Goal: Transaction & Acquisition: Purchase product/service

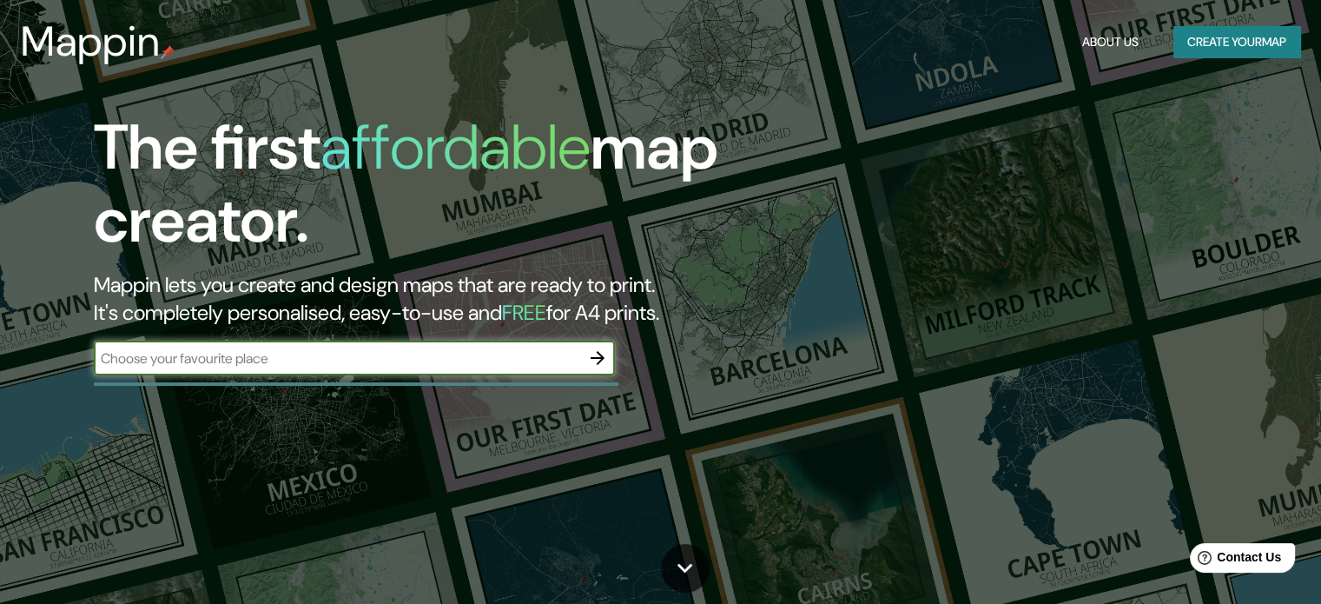
click at [403, 366] on input "text" at bounding box center [337, 358] width 486 height 20
type input "[GEOGRAPHIC_DATA]"
click at [605, 360] on icon "button" at bounding box center [597, 357] width 21 height 21
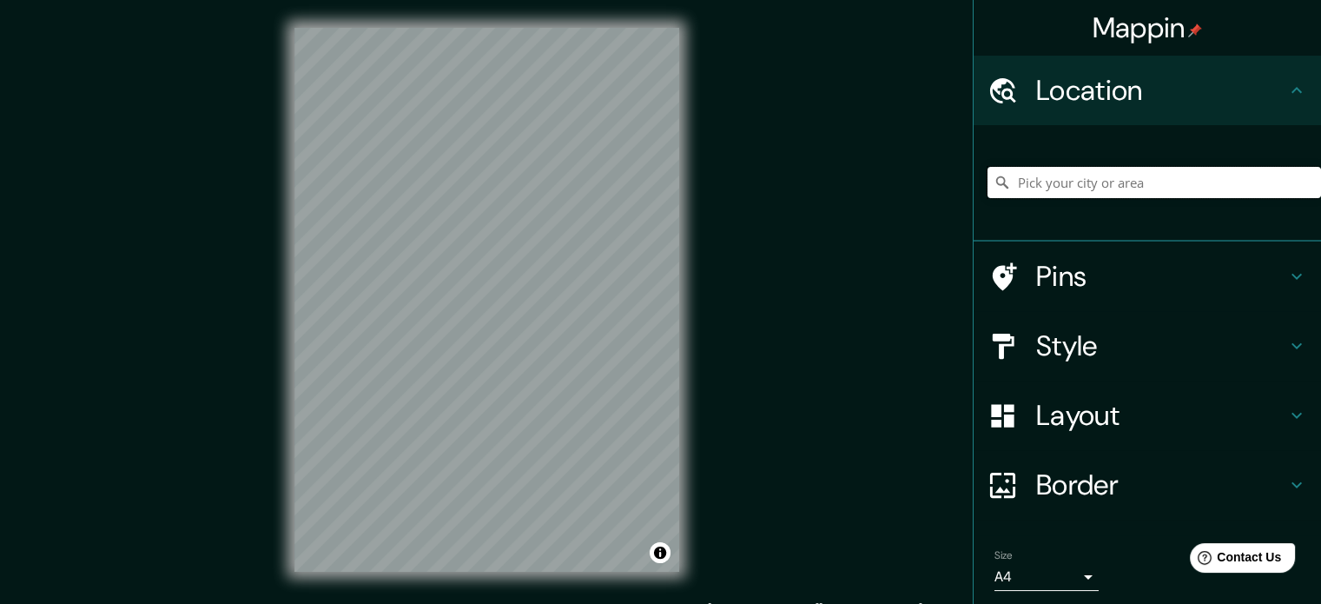
click at [1048, 185] on input "Pick your city or area" at bounding box center [1155, 182] width 334 height 31
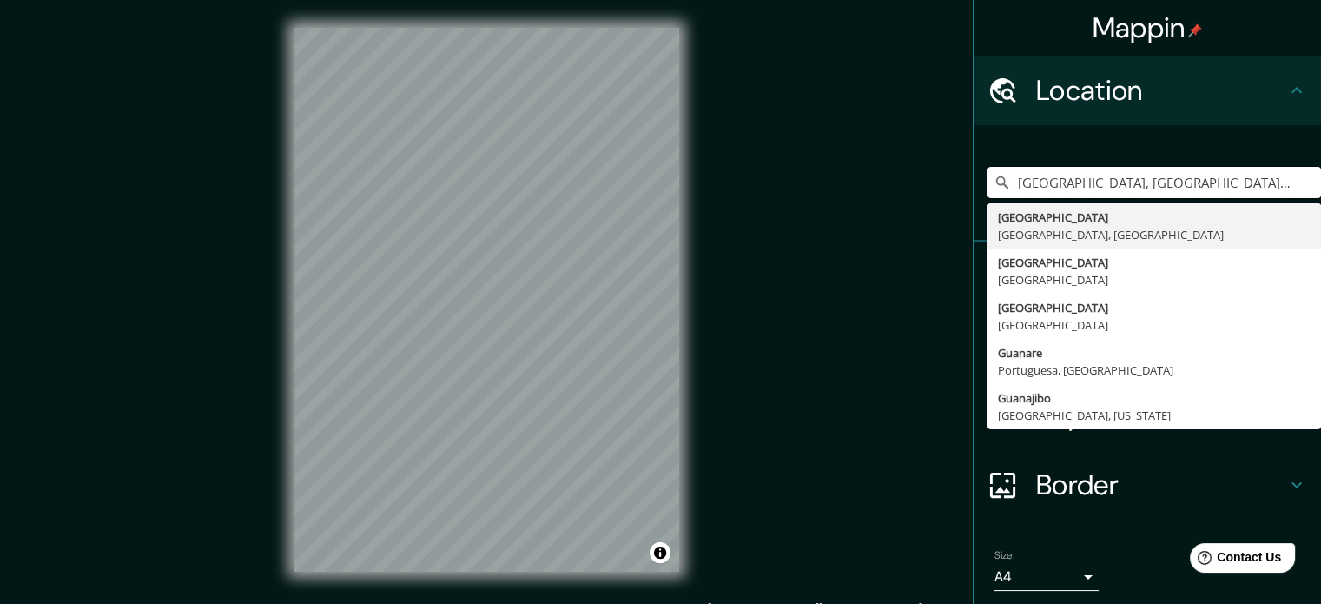
type input "[GEOGRAPHIC_DATA], [GEOGRAPHIC_DATA], [GEOGRAPHIC_DATA]"
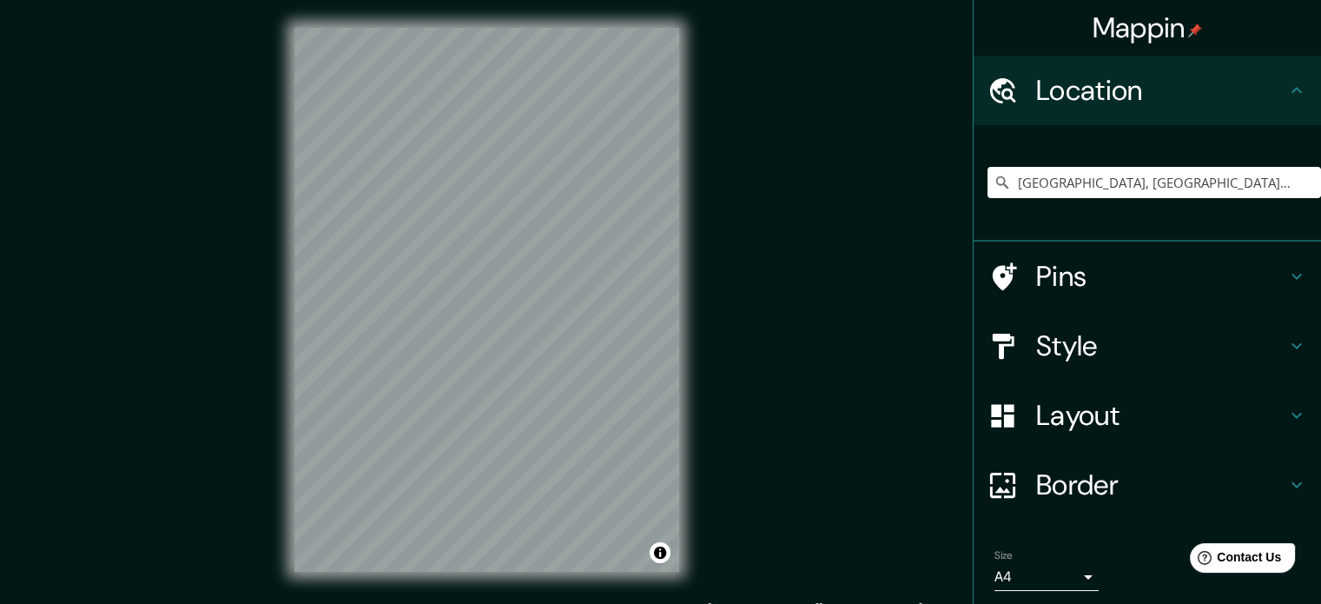
click at [688, 381] on div "© Mapbox © OpenStreetMap Improve this map" at bounding box center [487, 299] width 440 height 599
click at [1091, 187] on input "[GEOGRAPHIC_DATA], [GEOGRAPHIC_DATA], [GEOGRAPHIC_DATA]" at bounding box center [1155, 182] width 334 height 31
click at [1217, 182] on input "[GEOGRAPHIC_DATA], [GEOGRAPHIC_DATA], [GEOGRAPHIC_DATA]" at bounding box center [1155, 182] width 334 height 31
click at [1229, 180] on input "[GEOGRAPHIC_DATA], [GEOGRAPHIC_DATA], [GEOGRAPHIC_DATA]" at bounding box center [1155, 182] width 334 height 31
click at [1235, 179] on input "Pick your city or area" at bounding box center [1155, 182] width 334 height 31
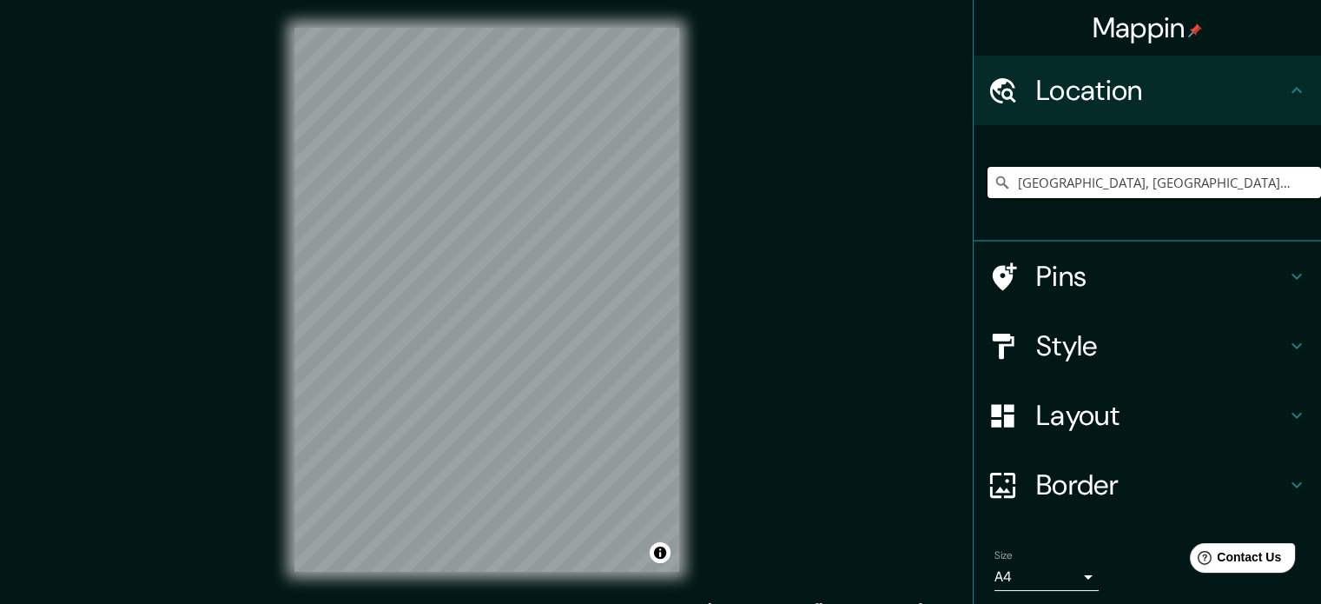
type input "[GEOGRAPHIC_DATA], [GEOGRAPHIC_DATA], [GEOGRAPHIC_DATA]"
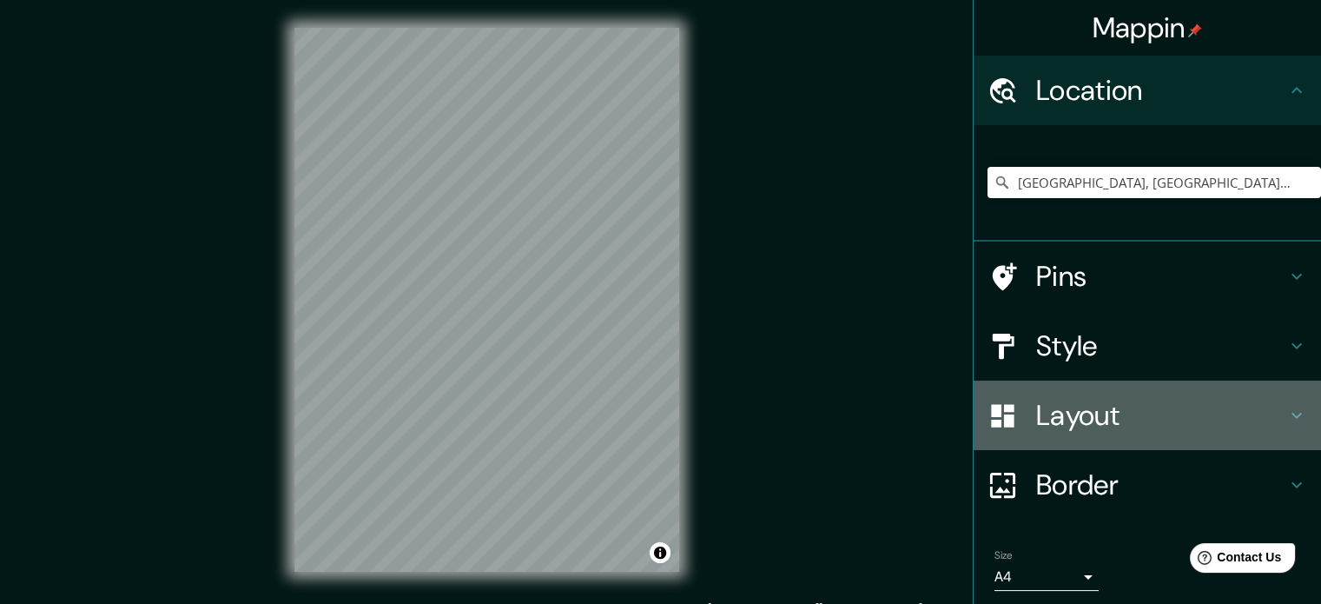
click at [1122, 406] on h4 "Layout" at bounding box center [1161, 415] width 250 height 35
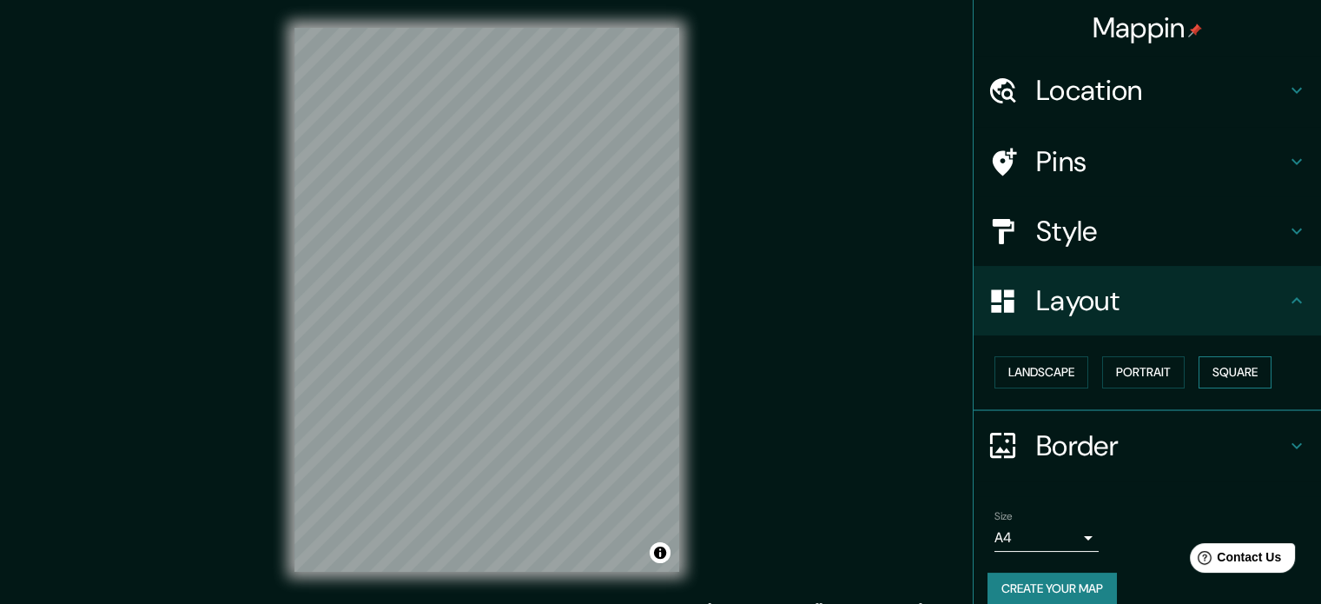
click at [1204, 375] on button "Square" at bounding box center [1235, 372] width 73 height 32
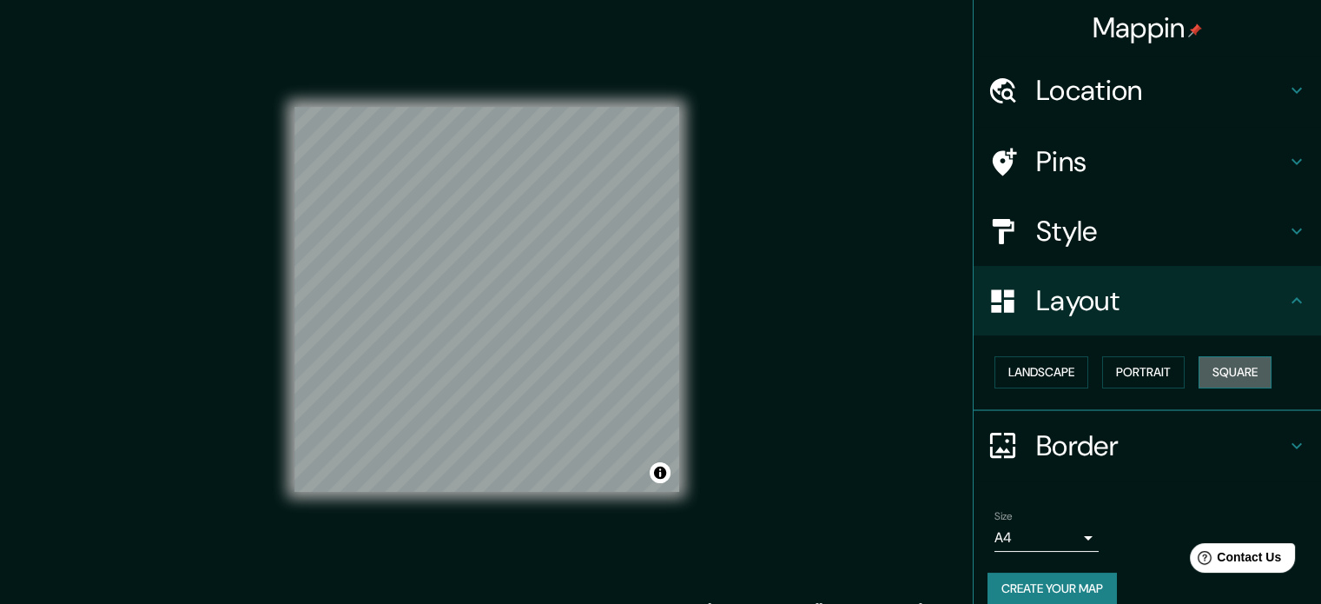
click at [1204, 375] on button "Square" at bounding box center [1235, 372] width 73 height 32
click at [1153, 377] on button "Portrait" at bounding box center [1143, 372] width 83 height 32
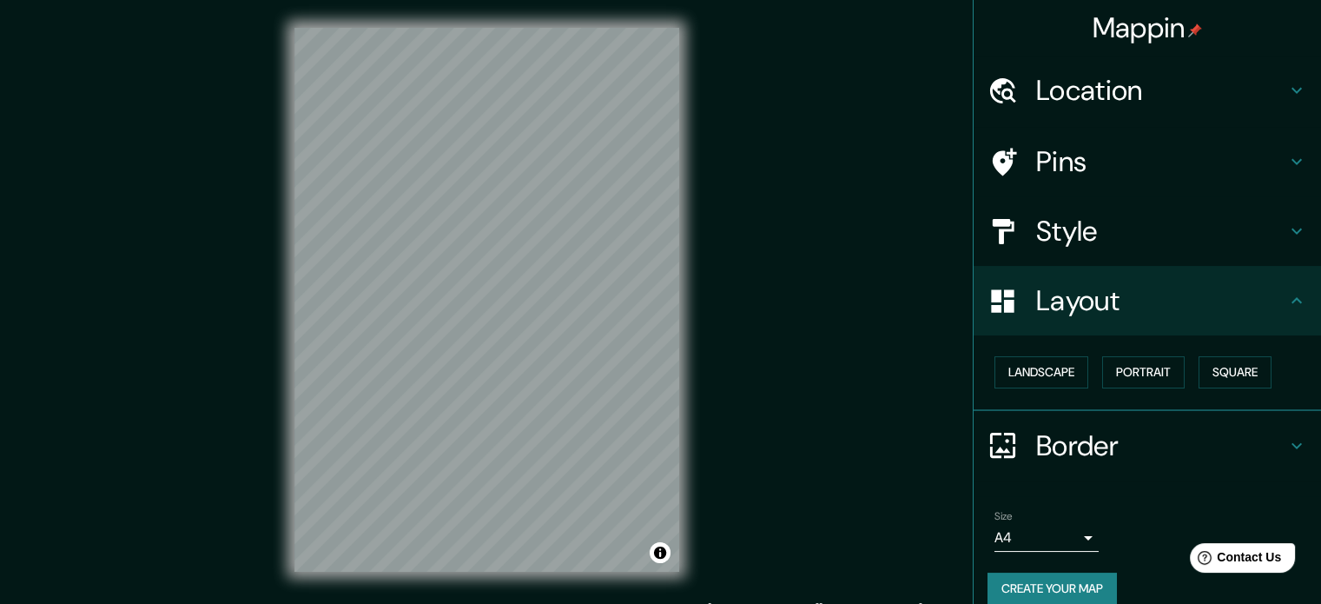
click at [1179, 227] on h4 "Style" at bounding box center [1161, 231] width 250 height 35
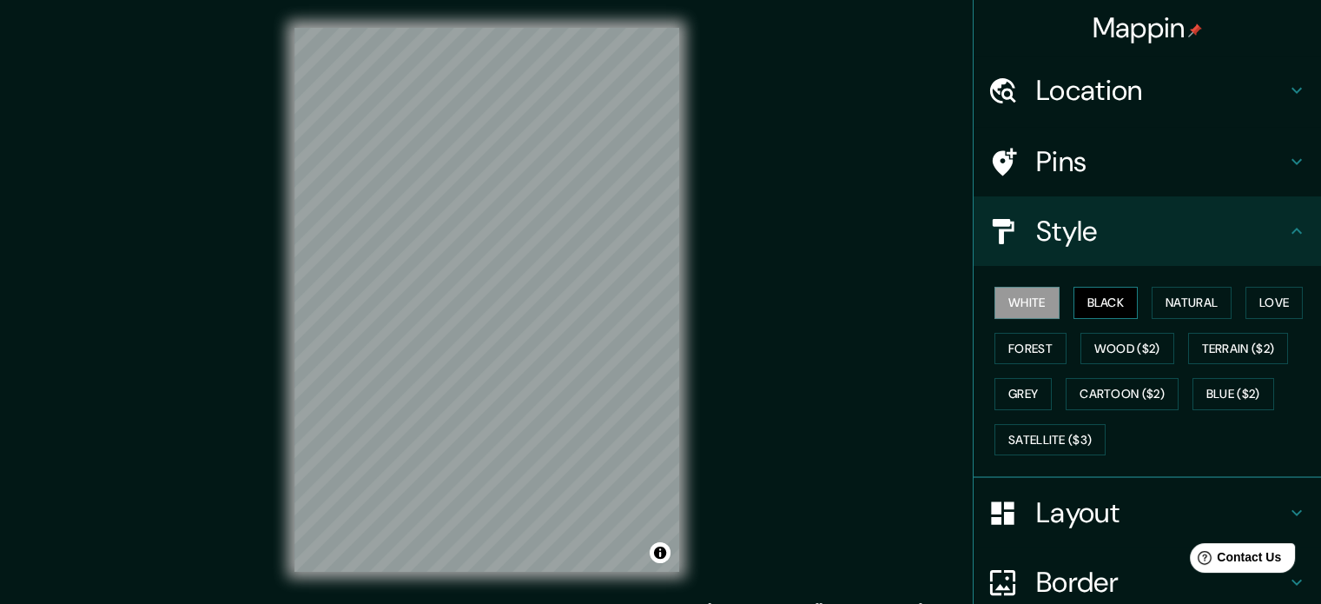
click at [1103, 294] on button "Black" at bounding box center [1106, 303] width 65 height 32
click at [1160, 299] on button "Natural" at bounding box center [1192, 303] width 80 height 32
click at [1133, 232] on h4 "Style" at bounding box center [1161, 231] width 250 height 35
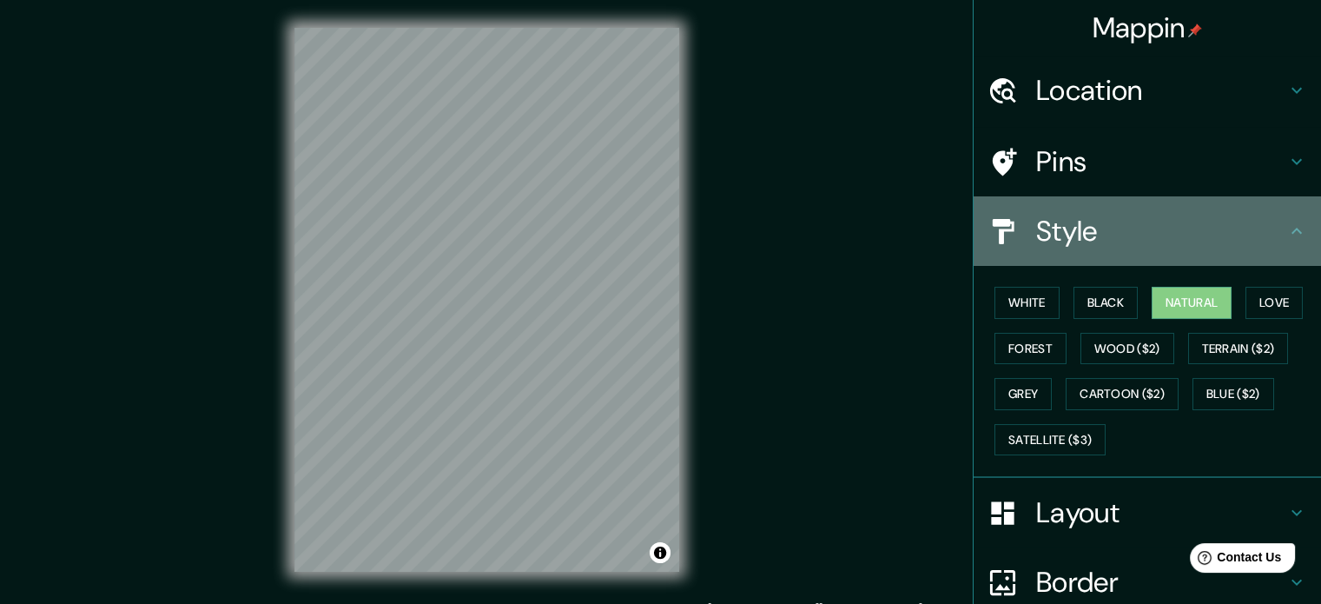
click at [1290, 233] on icon at bounding box center [1296, 231] width 21 height 21
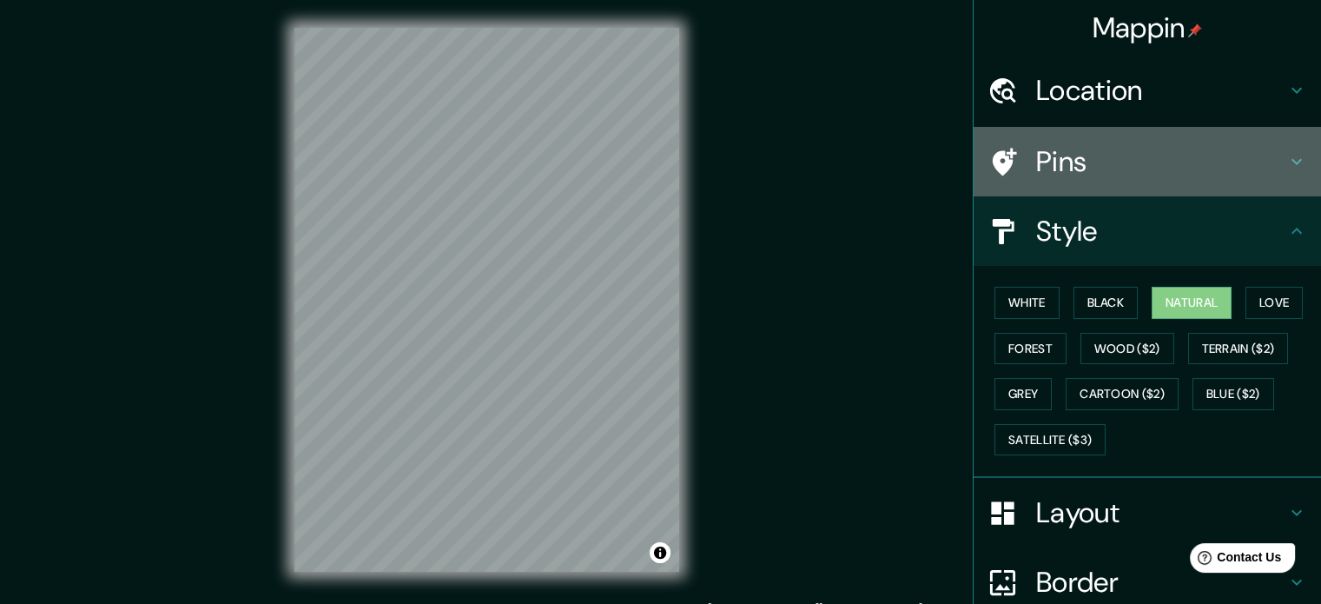
click at [1182, 175] on h4 "Pins" at bounding box center [1161, 161] width 250 height 35
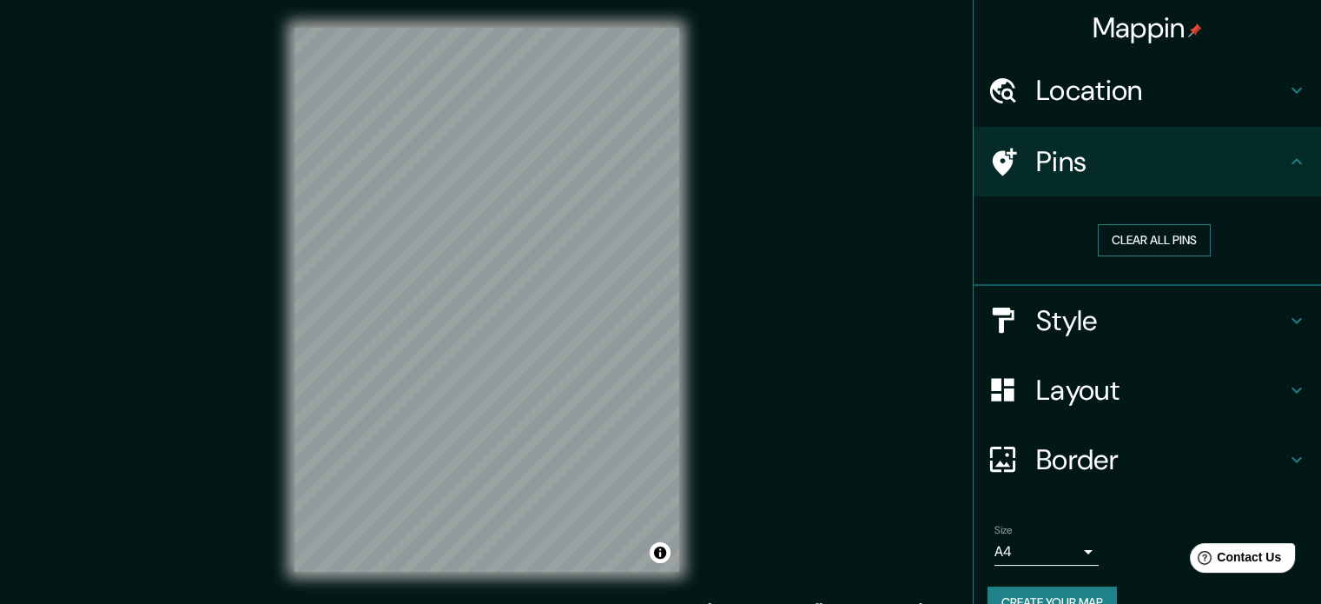
click at [1176, 246] on button "Clear all pins" at bounding box center [1154, 240] width 113 height 32
click at [1286, 168] on icon at bounding box center [1296, 161] width 21 height 21
click at [1069, 316] on h4 "Style" at bounding box center [1161, 320] width 250 height 35
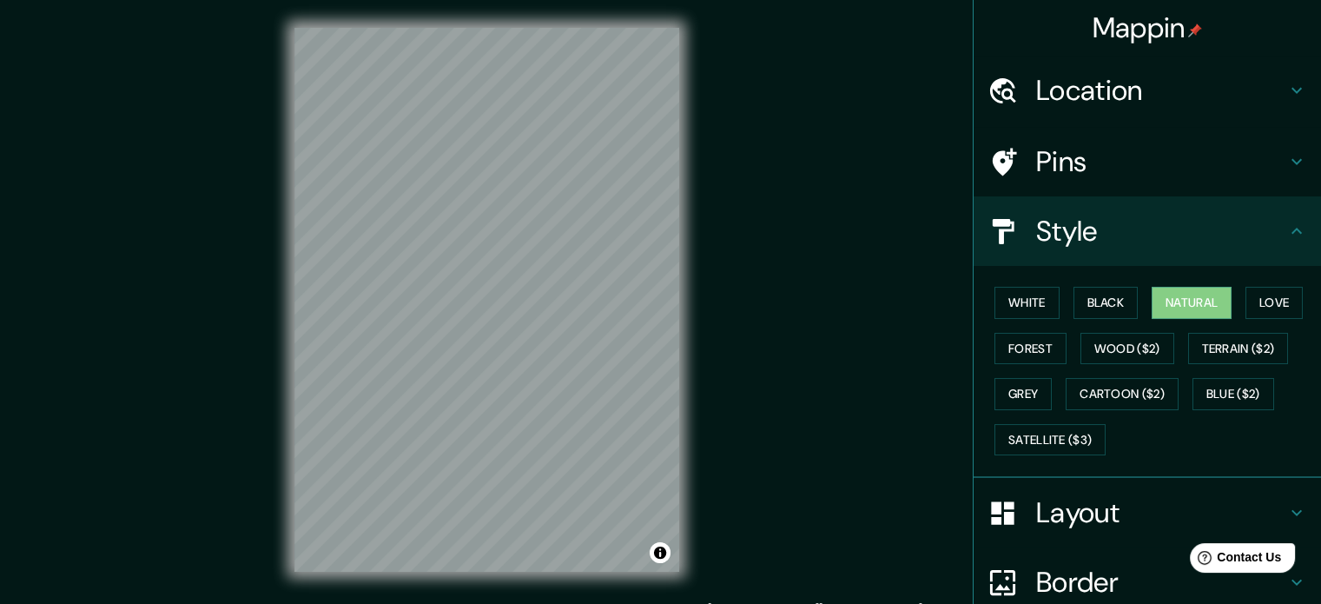
click at [1080, 512] on h4 "Layout" at bounding box center [1161, 512] width 250 height 35
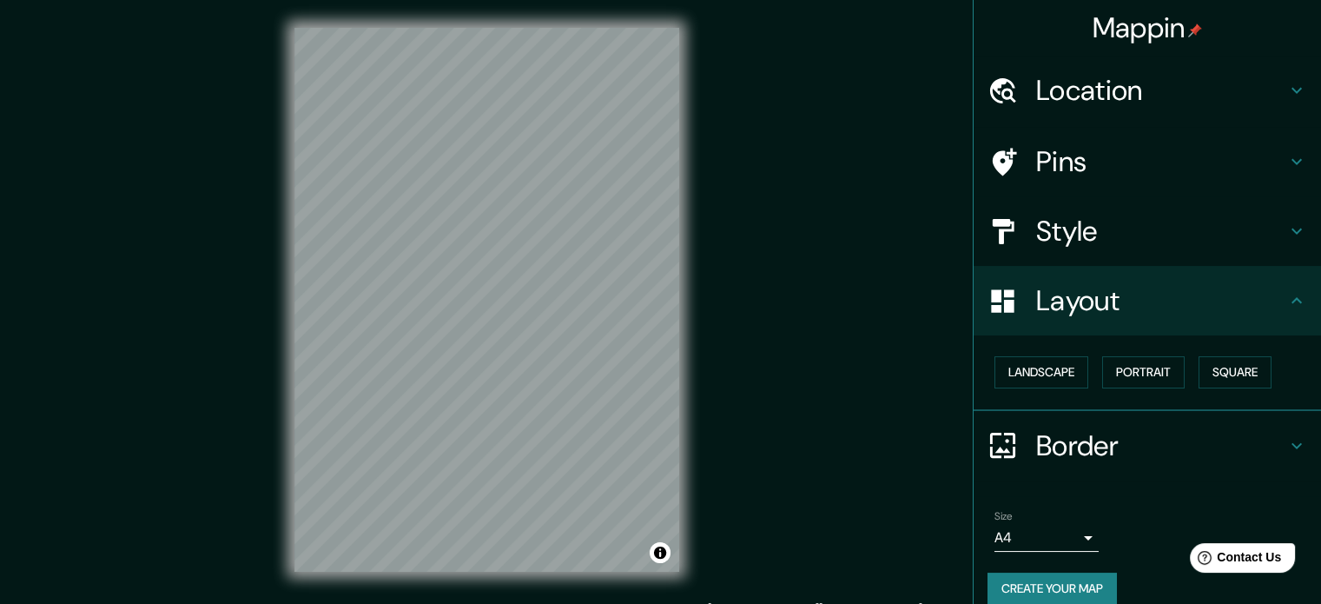
click at [1115, 454] on h4 "Border" at bounding box center [1161, 445] width 250 height 35
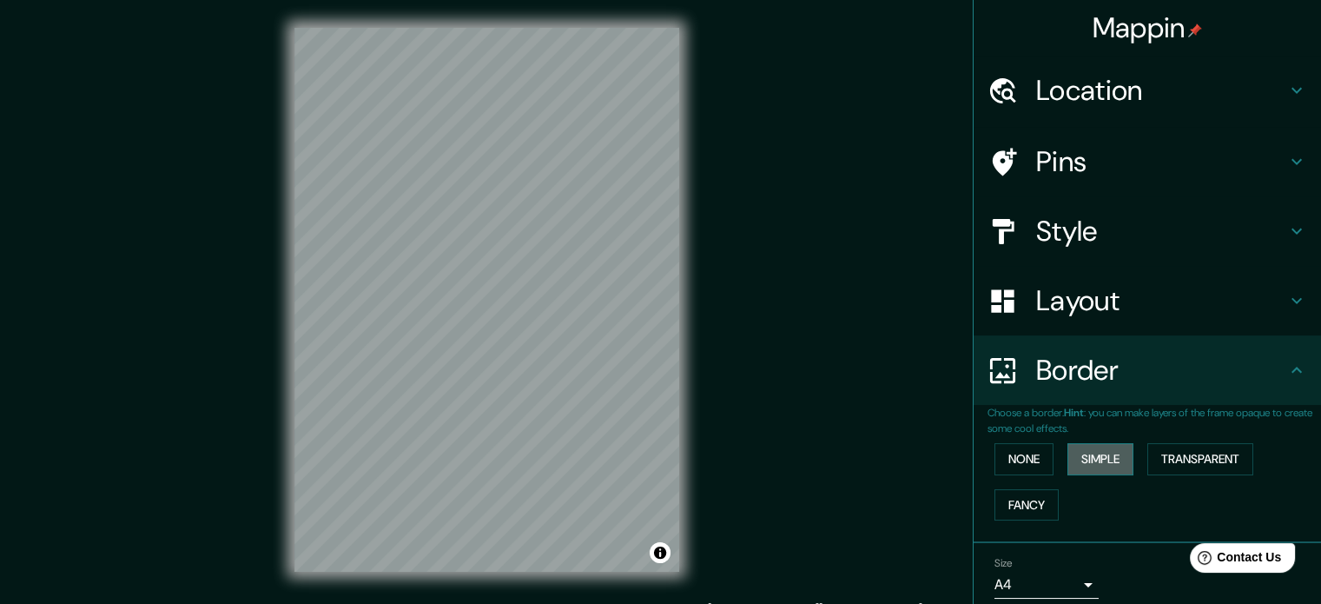
click at [1074, 458] on button "Simple" at bounding box center [1100, 459] width 66 height 32
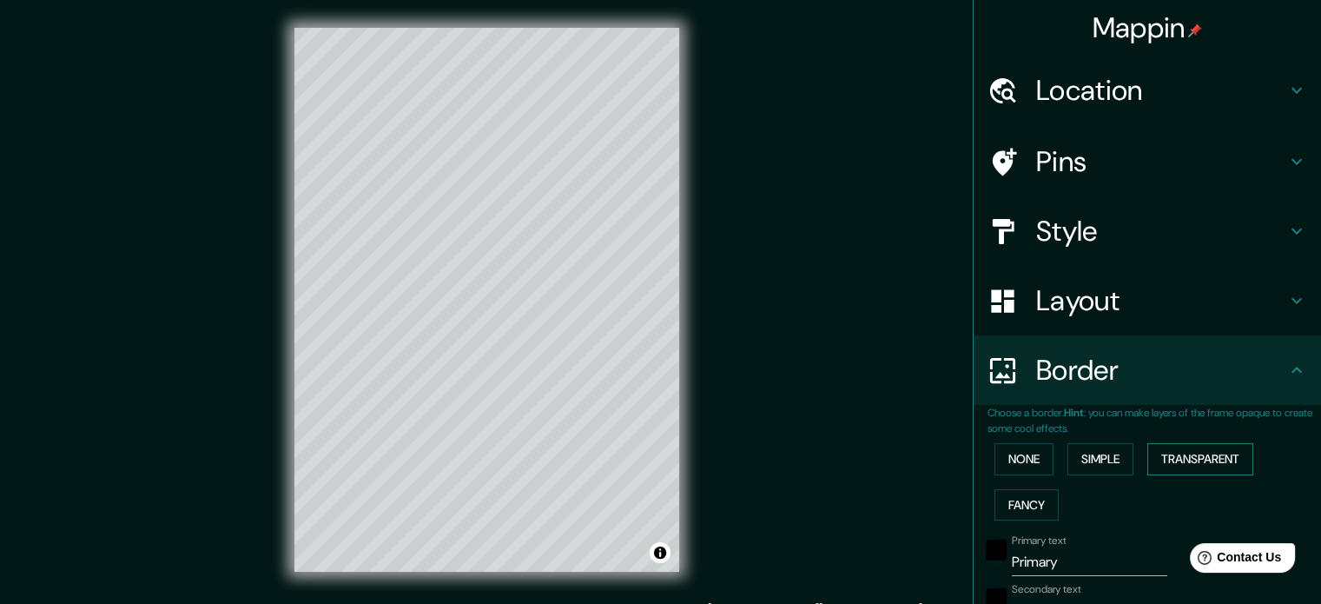
click at [1183, 453] on button "Transparent" at bounding box center [1200, 459] width 106 height 32
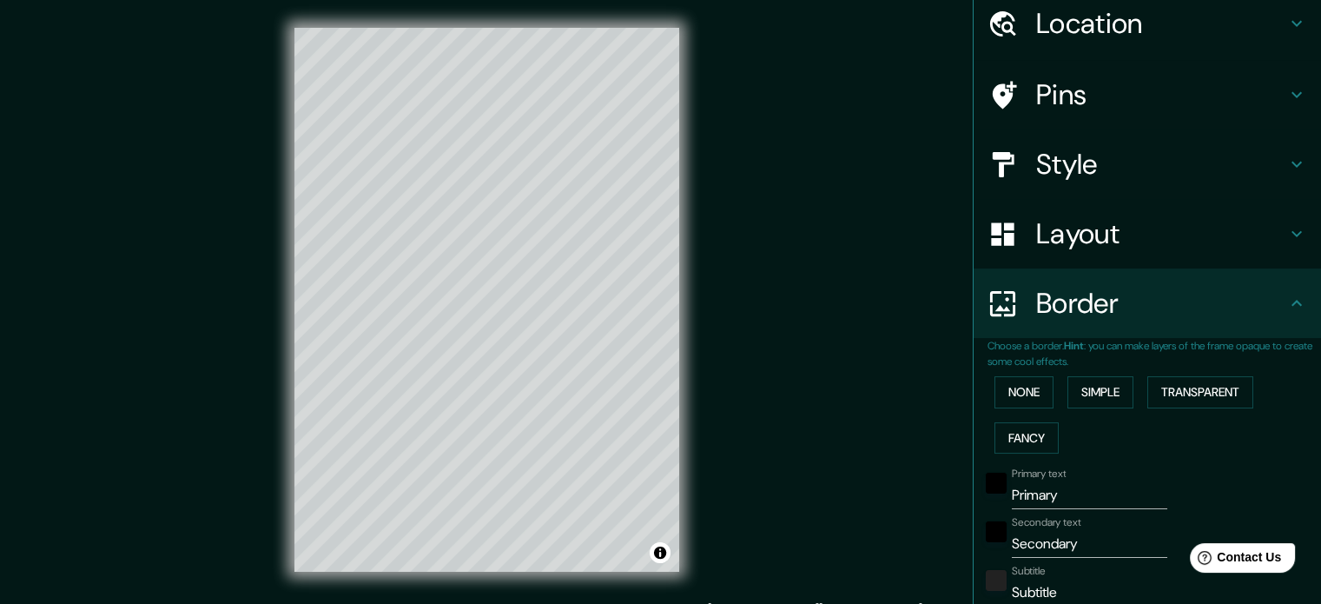
scroll to position [174, 0]
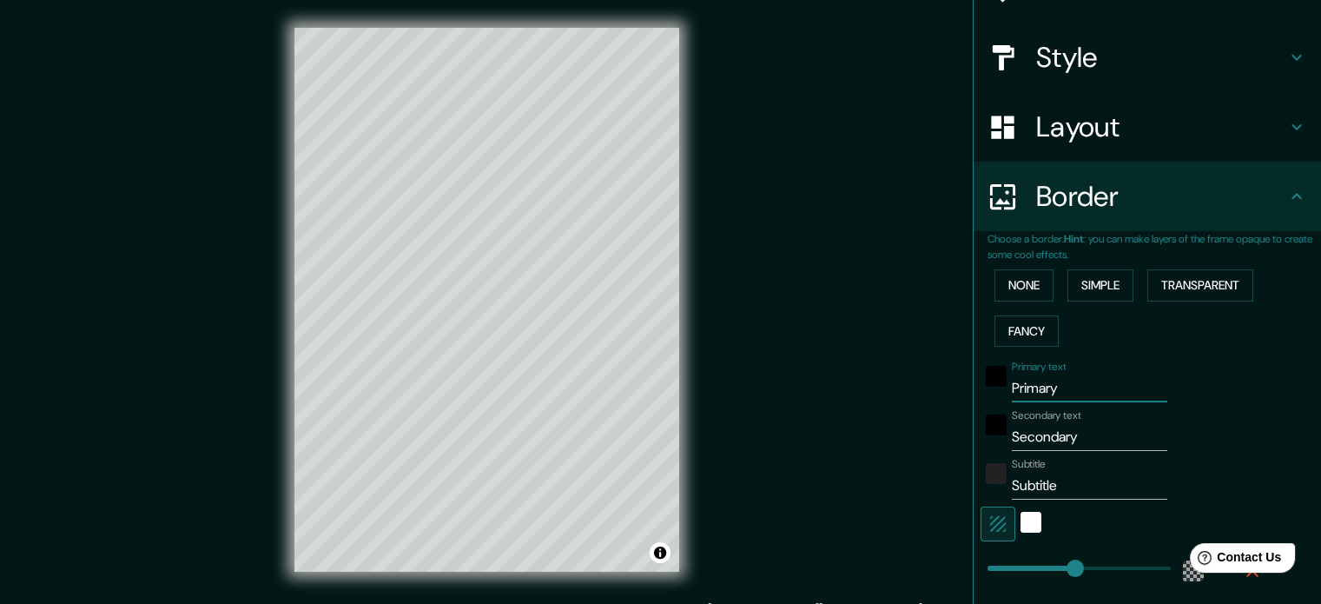
drag, startPoint x: 1054, startPoint y: 385, endPoint x: 987, endPoint y: 396, distance: 67.8
click at [987, 396] on div "Primary text Primary" at bounding box center [1123, 381] width 285 height 42
type input "G"
type input "213"
type input "35"
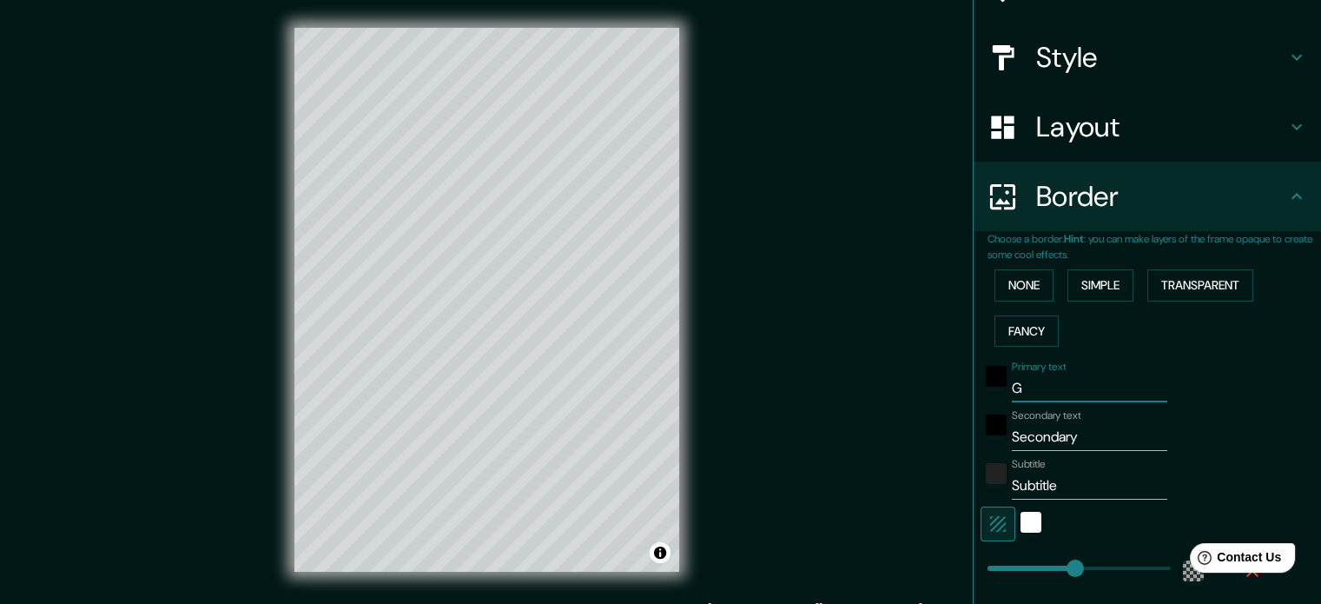
type input "GU"
type input "213"
type input "35"
type input "GUA"
type input "213"
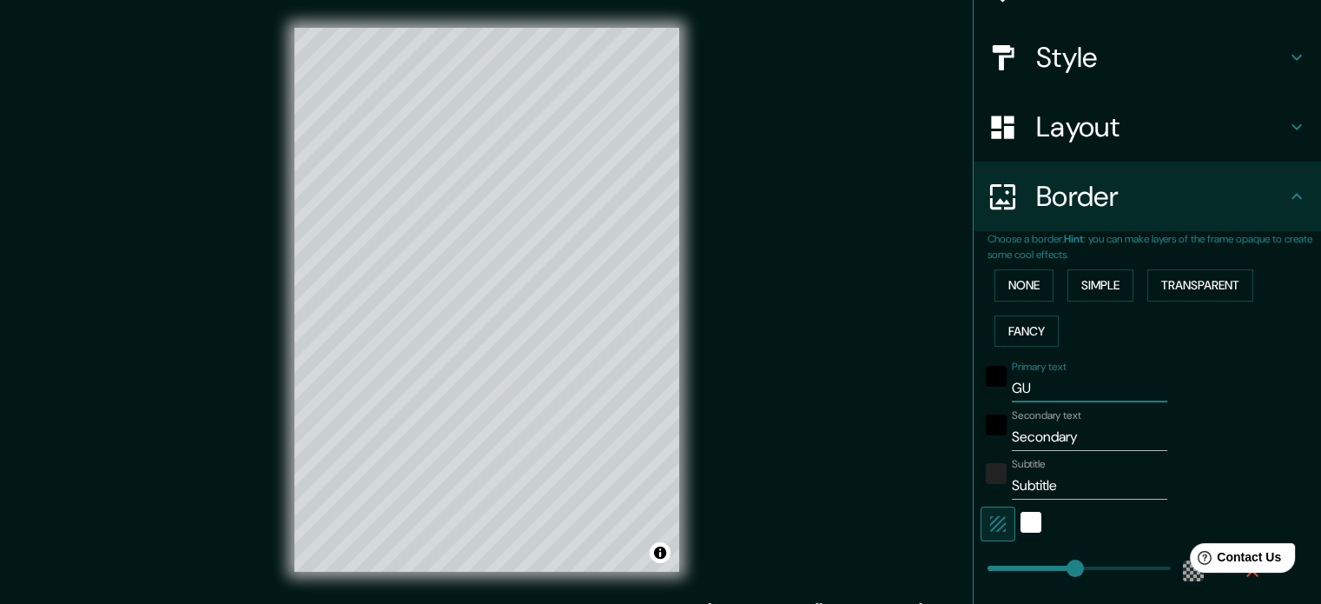
type input "35"
type input "GUAN"
type input "213"
type input "35"
type input "GUANA"
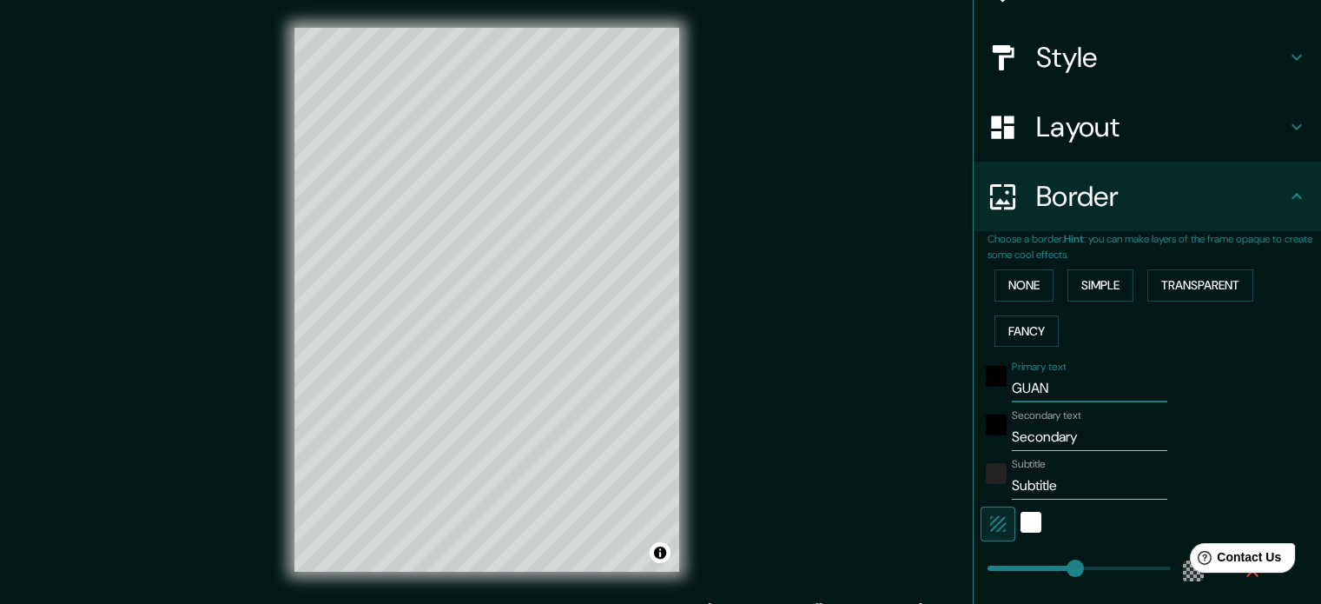
type input "213"
type input "35"
type input "GUANAJ"
type input "213"
type input "35"
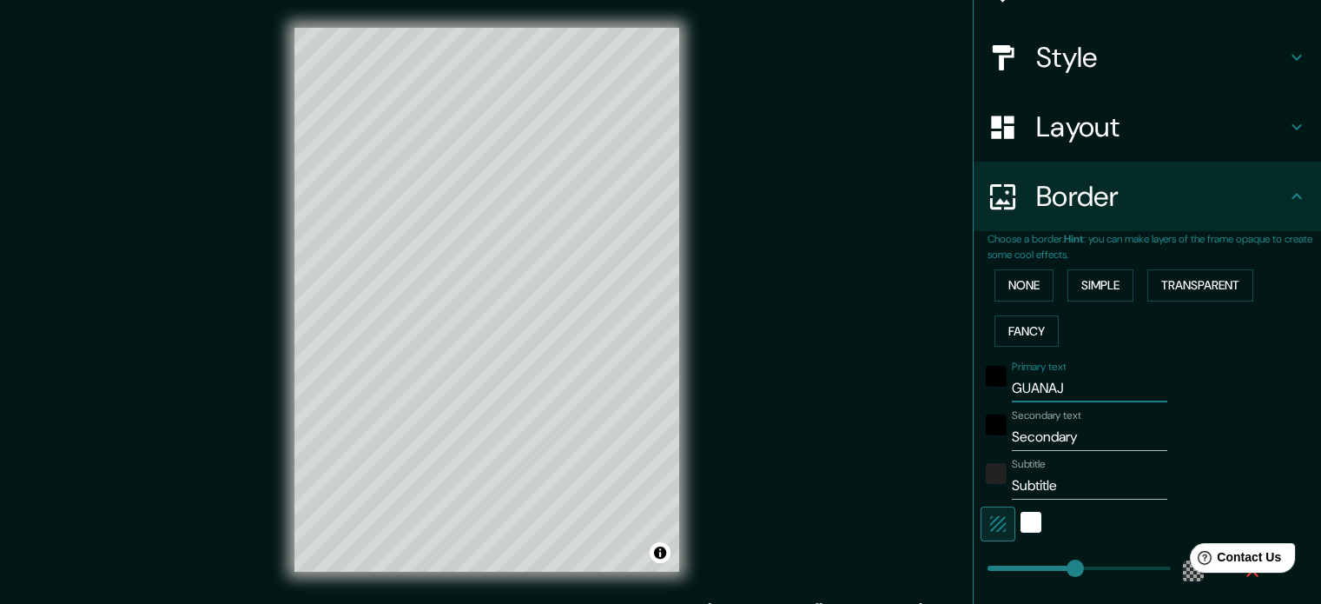
type input "GUANAJU"
type input "213"
type input "35"
type input "GUANAJUA"
type input "213"
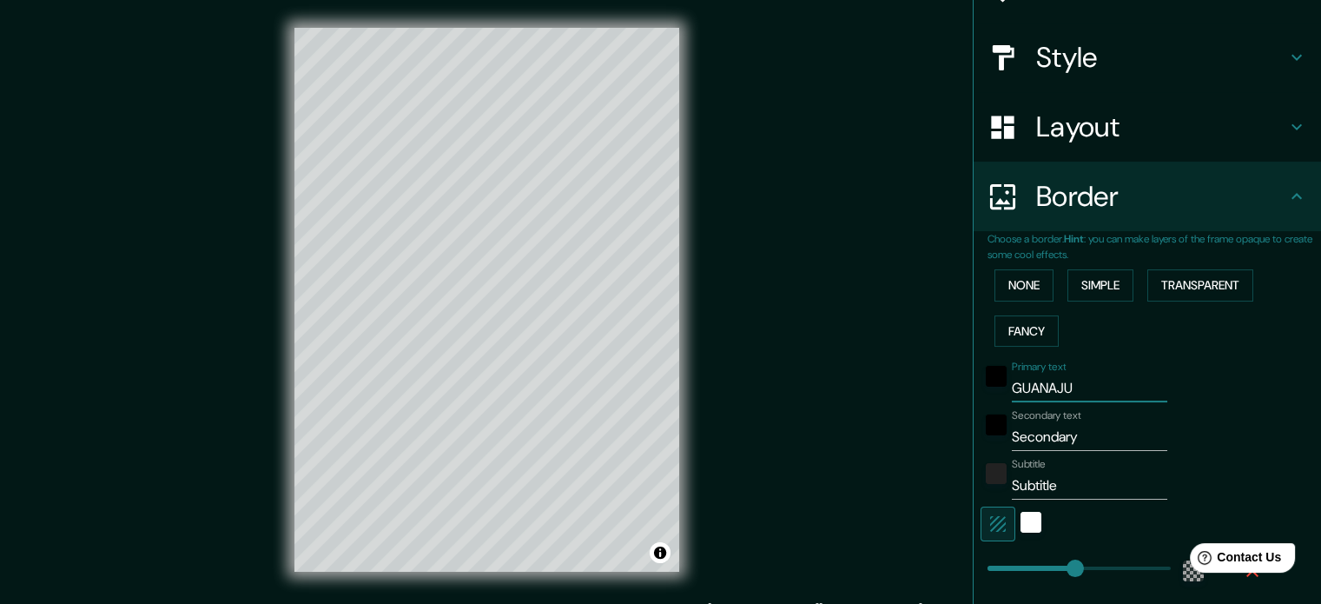
type input "35"
type input "GUANAJUAT"
type input "213"
type input "35"
type input "GUANAJUATO"
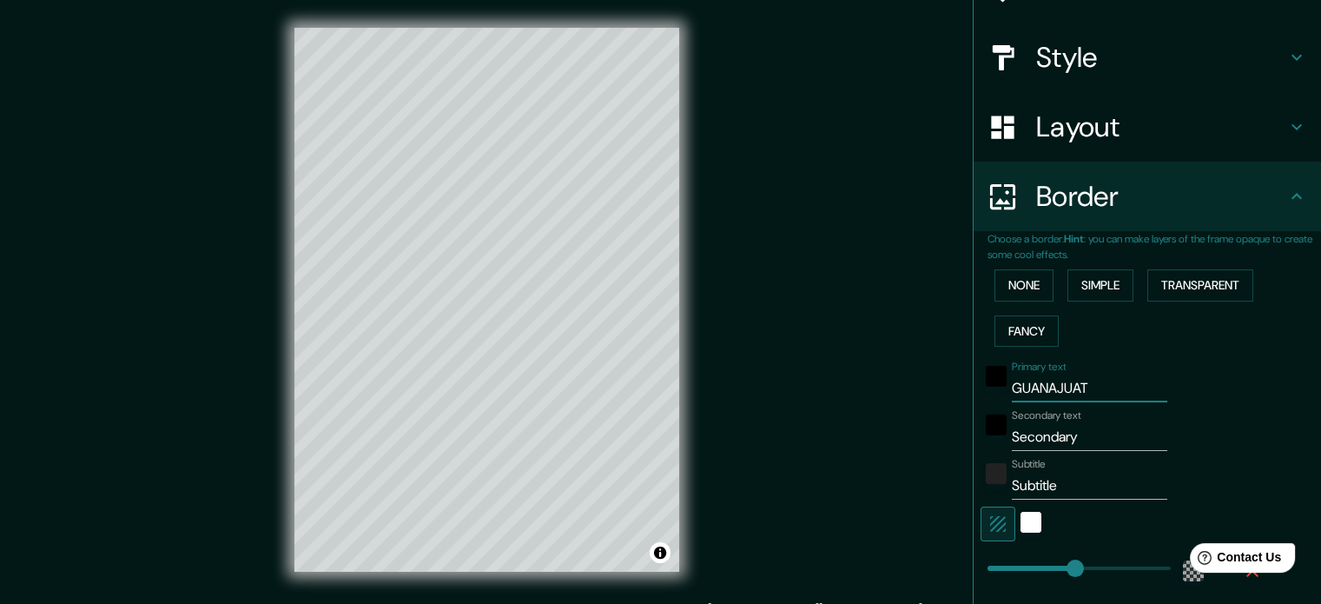
type input "213"
type input "35"
type input "GUANAJUATO"
drag, startPoint x: 1074, startPoint y: 443, endPoint x: 956, endPoint y: 472, distance: 120.7
click at [956, 472] on div "Mappin Location Guanajuato, Guanajuato, México Guanajuato Guanajuato, México Gu…" at bounding box center [660, 313] width 1321 height 627
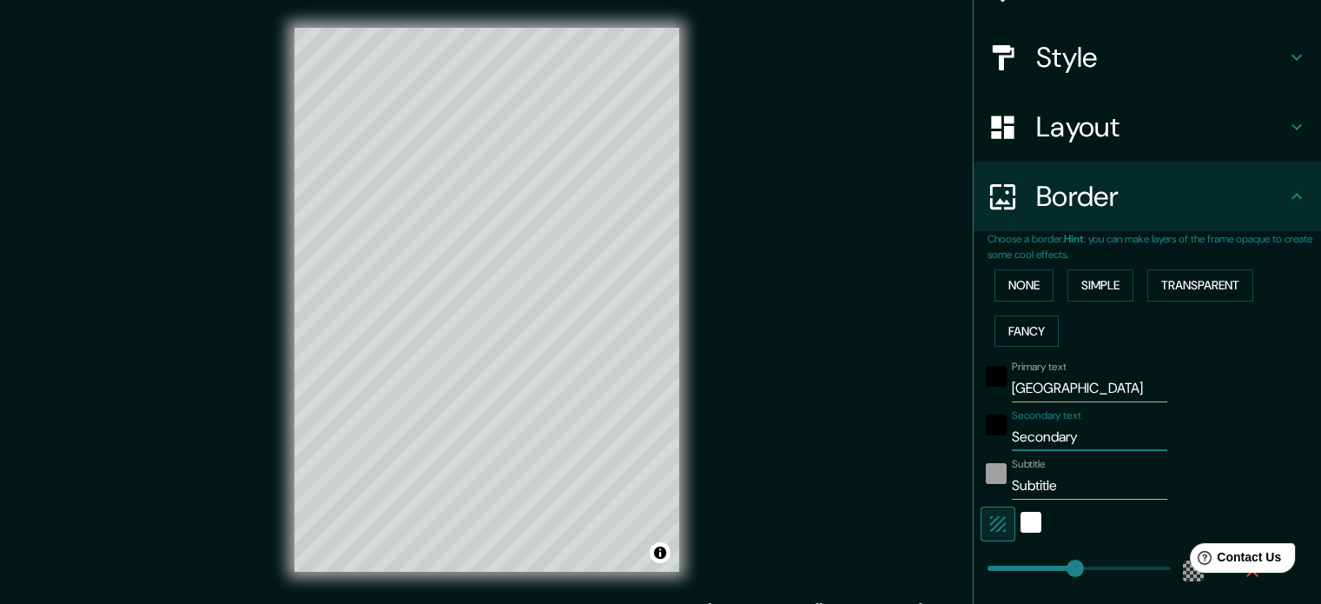
type input "213"
type input "35"
drag, startPoint x: 1056, startPoint y: 480, endPoint x: 973, endPoint y: 502, distance: 86.2
click at [974, 501] on div "Choose a border. Hint : you can make layers of the frame opaque to create some …" at bounding box center [1147, 458] width 347 height 455
type input "213"
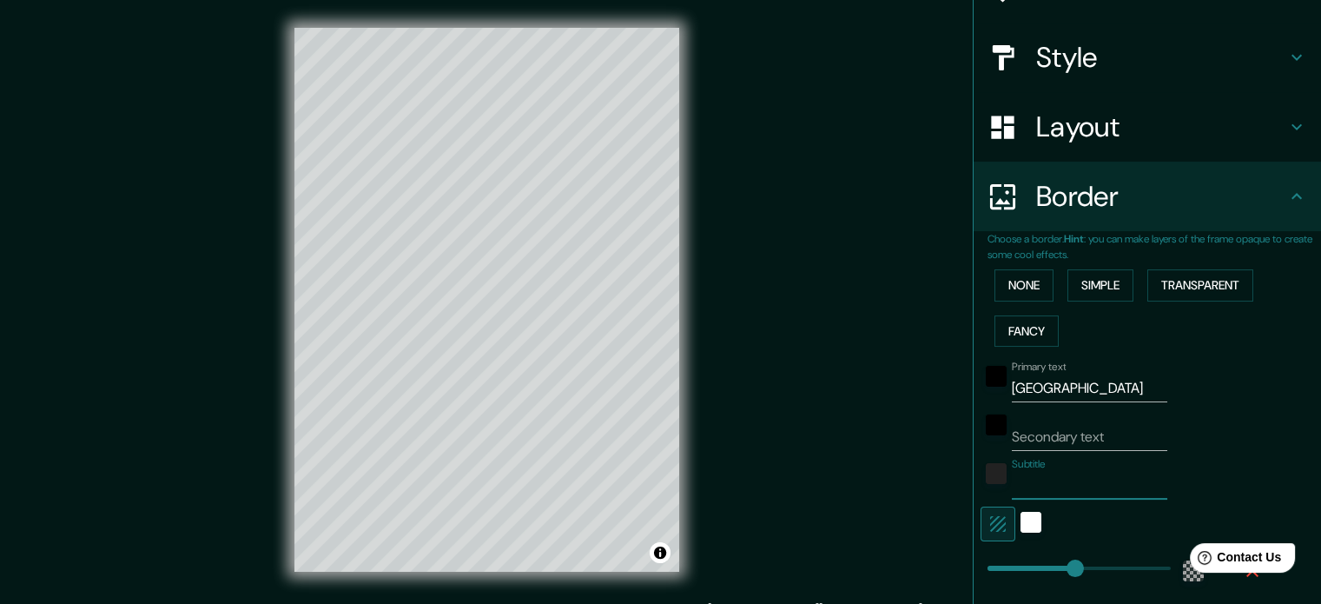
type input "35"
click at [990, 526] on icon "button" at bounding box center [998, 524] width 16 height 16
type input "213"
type input "35"
click at [1031, 523] on div at bounding box center [1123, 523] width 285 height 35
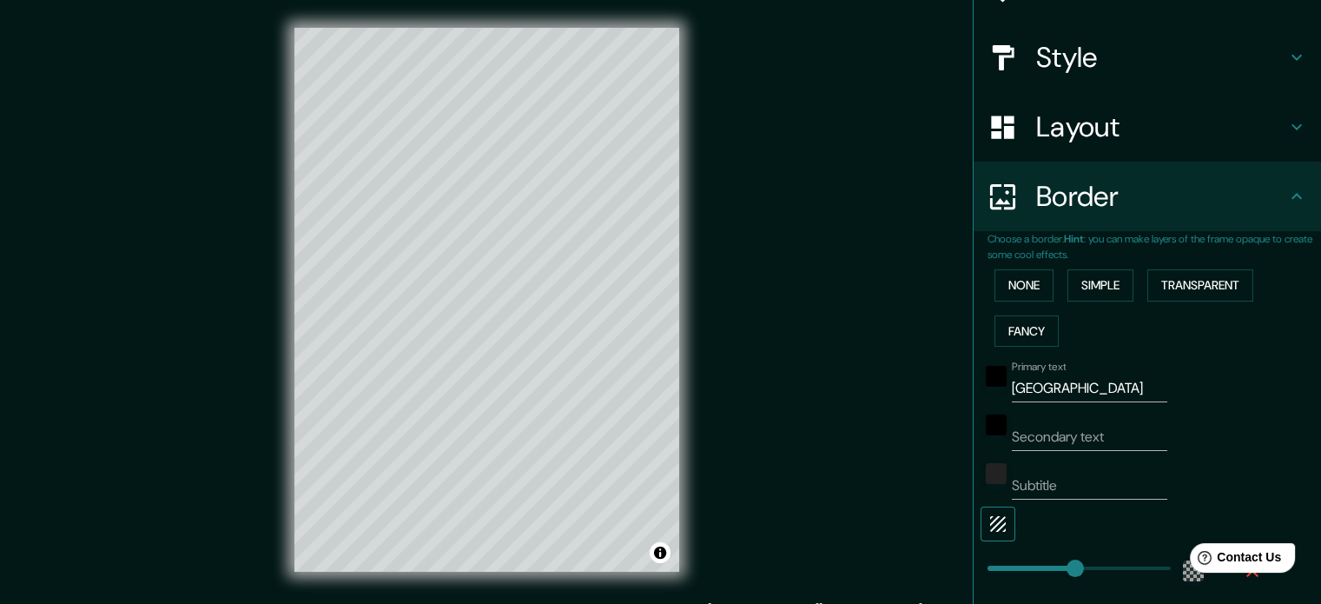
click at [995, 528] on button "button" at bounding box center [998, 523] width 35 height 35
type input "213"
type input "35"
click at [663, 558] on button "Toggle attribution" at bounding box center [660, 552] width 21 height 21
click at [841, 513] on div "Mappin Location Guanajuato, Guanajuato, México Guanajuato Guanajuato, México Gu…" at bounding box center [660, 313] width 1321 height 627
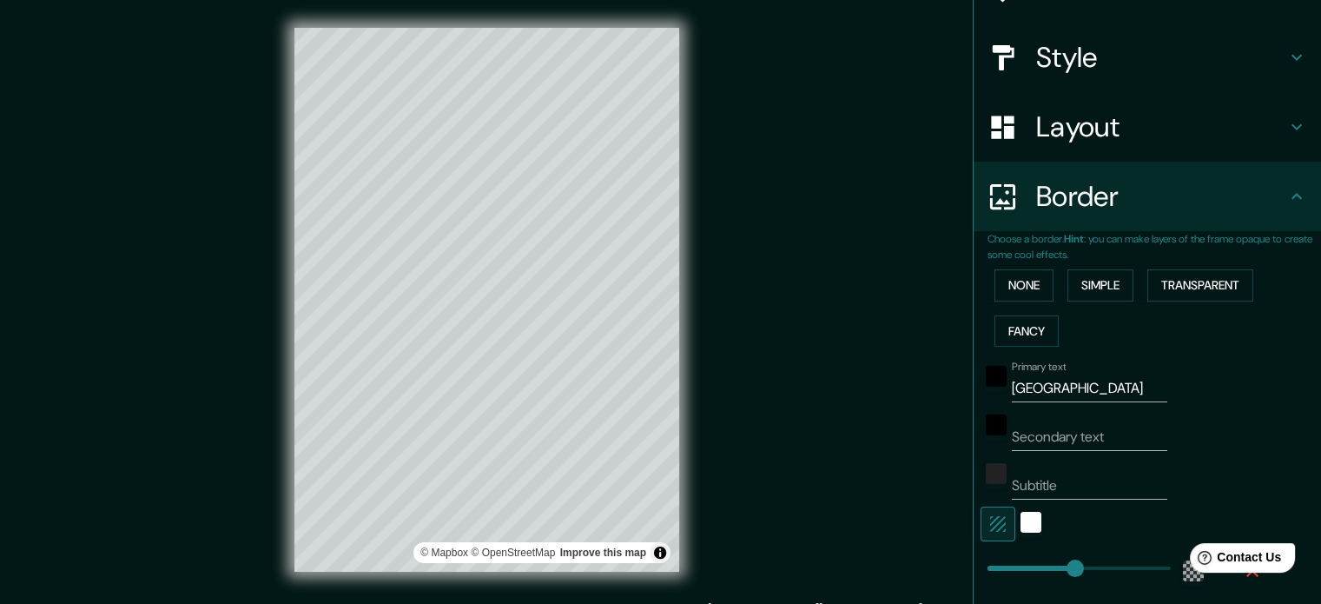
click at [848, 281] on div "Mappin Location Guanajuato, Guanajuato, México Guanajuato Guanajuato, México Gu…" at bounding box center [660, 313] width 1321 height 627
click at [667, 547] on button "Toggle attribution" at bounding box center [660, 552] width 21 height 21
click at [839, 234] on div "Mappin Location Guanajuato, Guanajuato, México Guanajuato Guanajuato, México Gu…" at bounding box center [660, 313] width 1321 height 627
drag, startPoint x: 1101, startPoint y: 384, endPoint x: 893, endPoint y: 406, distance: 209.6
click at [893, 406] on div "Mappin Location Guanajuato, Guanajuato, México Guanajuato Guanajuato, México Gu…" at bounding box center [660, 313] width 1321 height 627
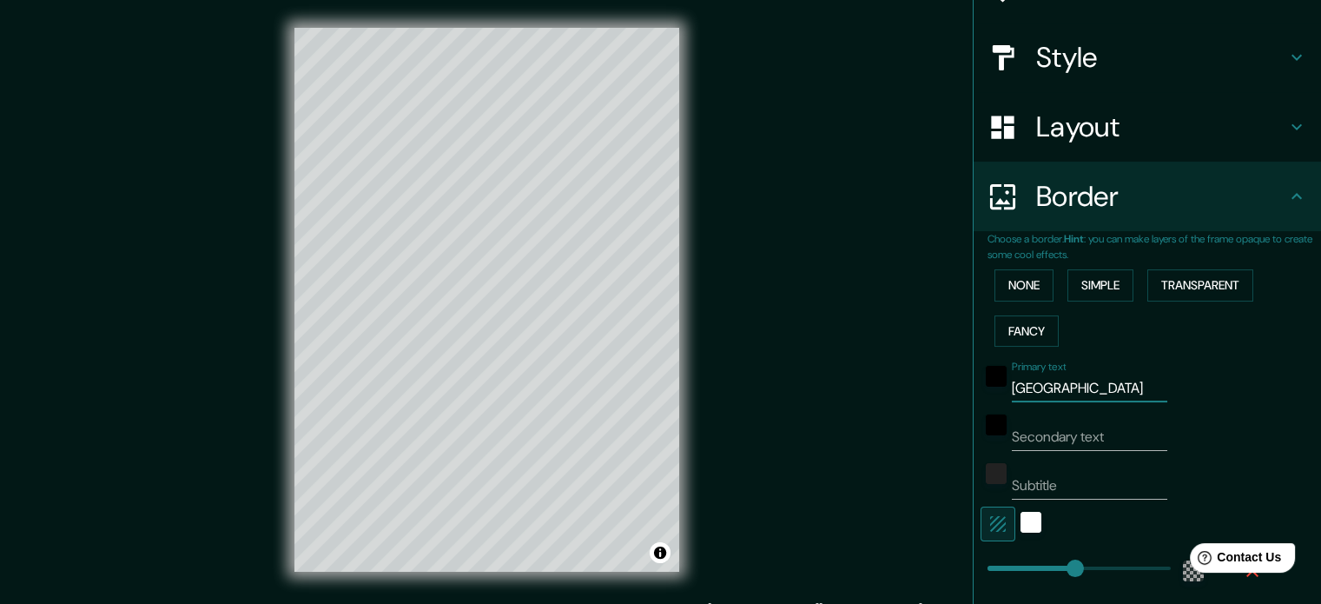
type input "M"
type input "213"
type input "35"
type input "MA"
type input "213"
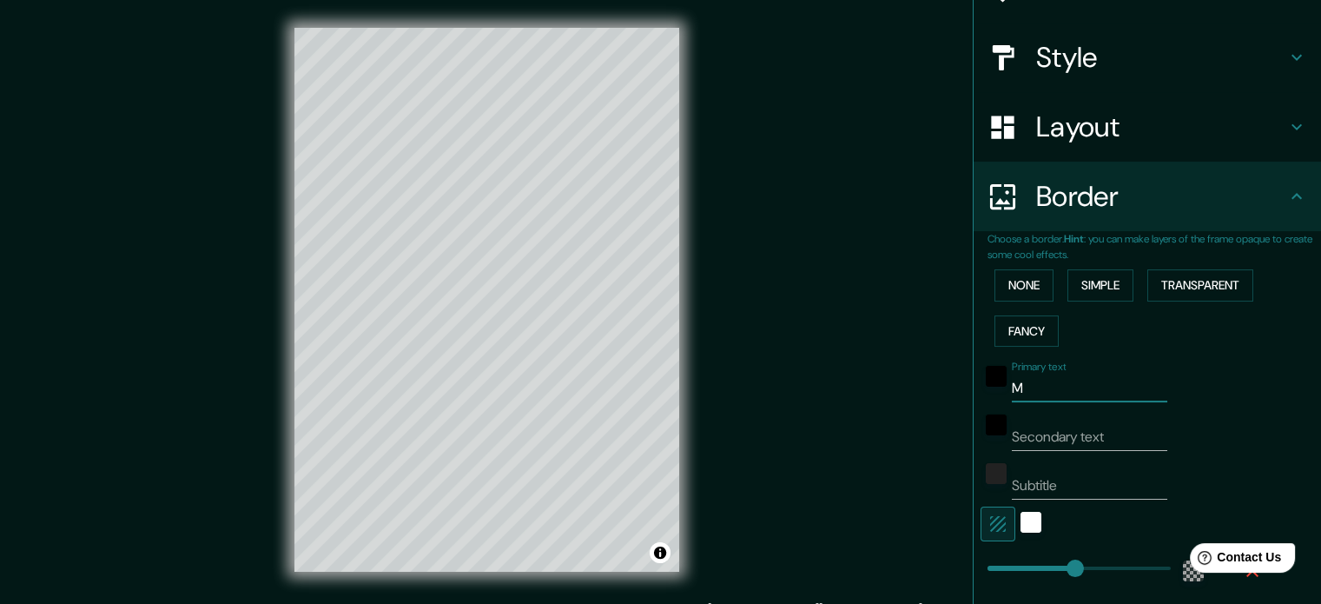
type input "35"
type input "MAR"
type input "213"
type input "35"
type input "MARF"
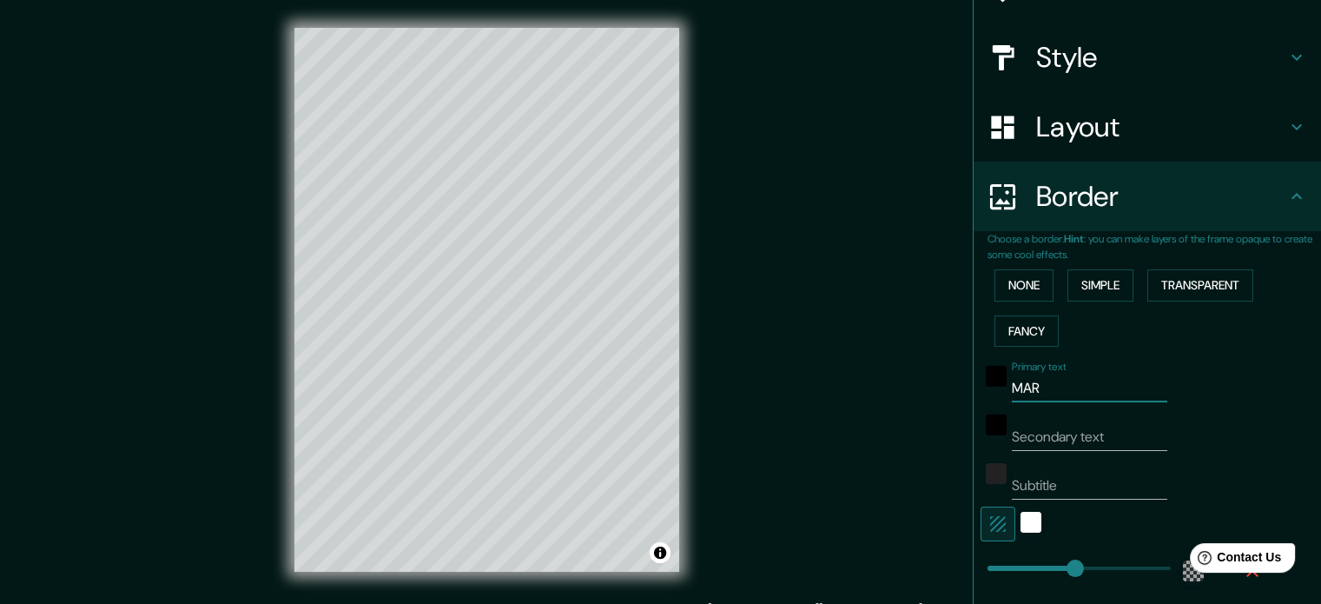
type input "213"
type input "35"
type input "MARFI"
type input "213"
type input "35"
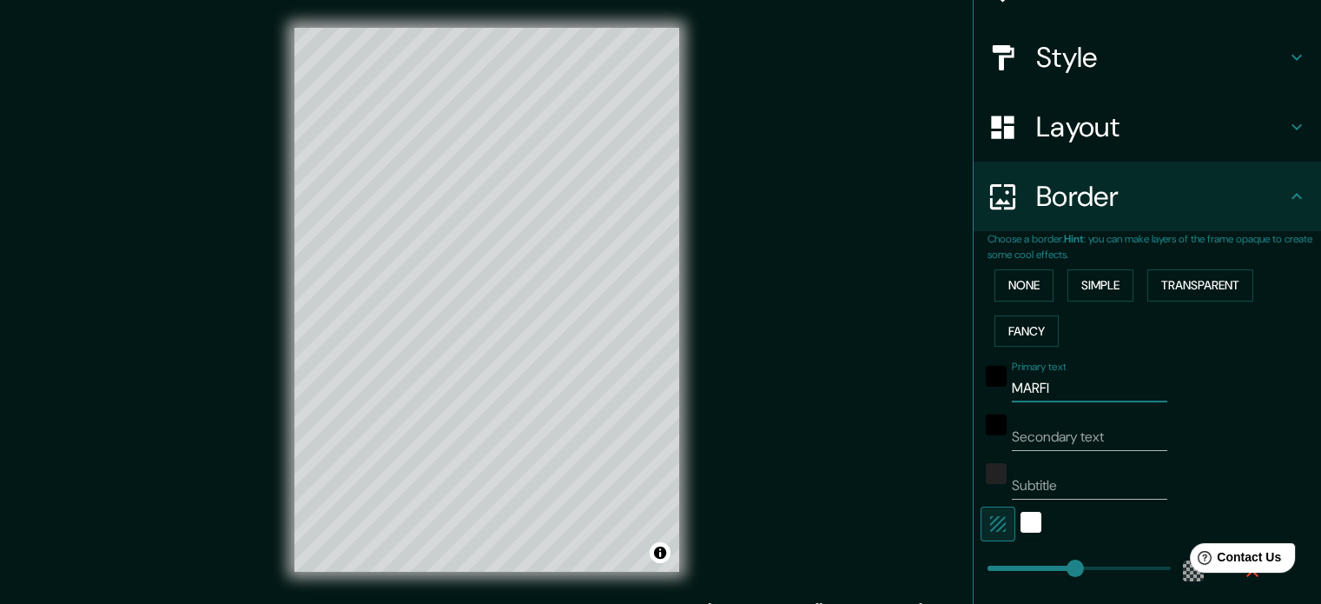
type input "MARFIL"
type input "213"
type input "35"
drag, startPoint x: 1054, startPoint y: 395, endPoint x: 976, endPoint y: 405, distance: 78.8
click at [988, 405] on div "Primary text MARFIL Secondary text Subtitle Add frame layer" at bounding box center [1127, 512] width 278 height 317
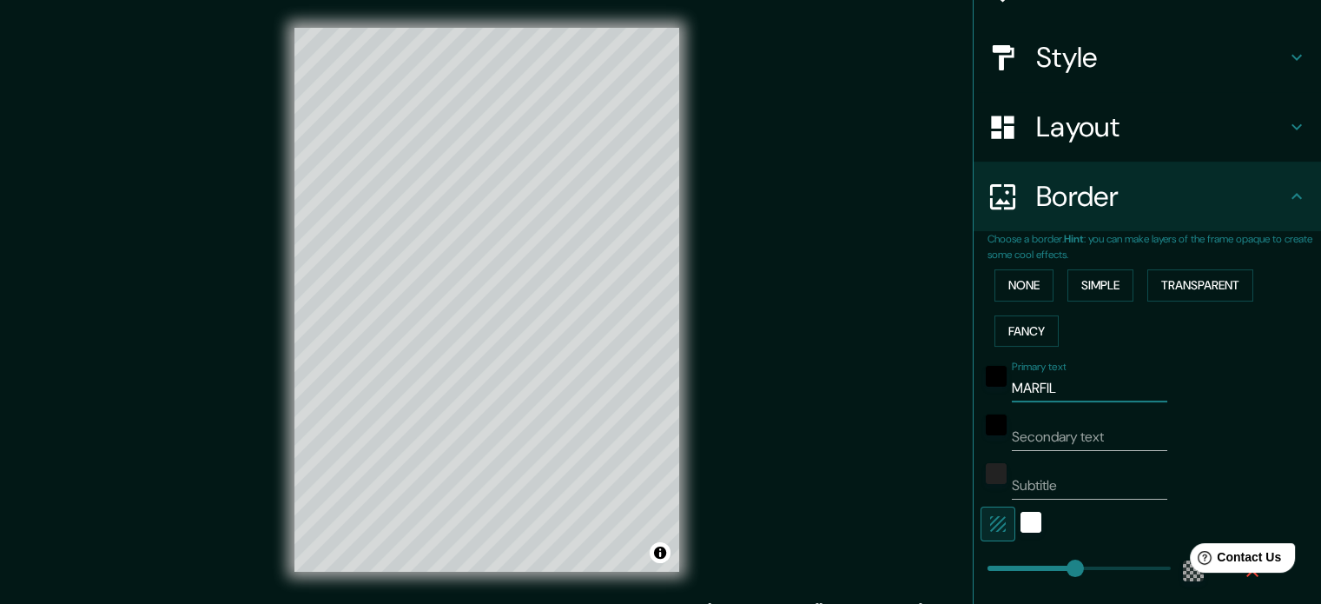
type input "C"
type input "213"
type input "35"
type input "CA"
type input "213"
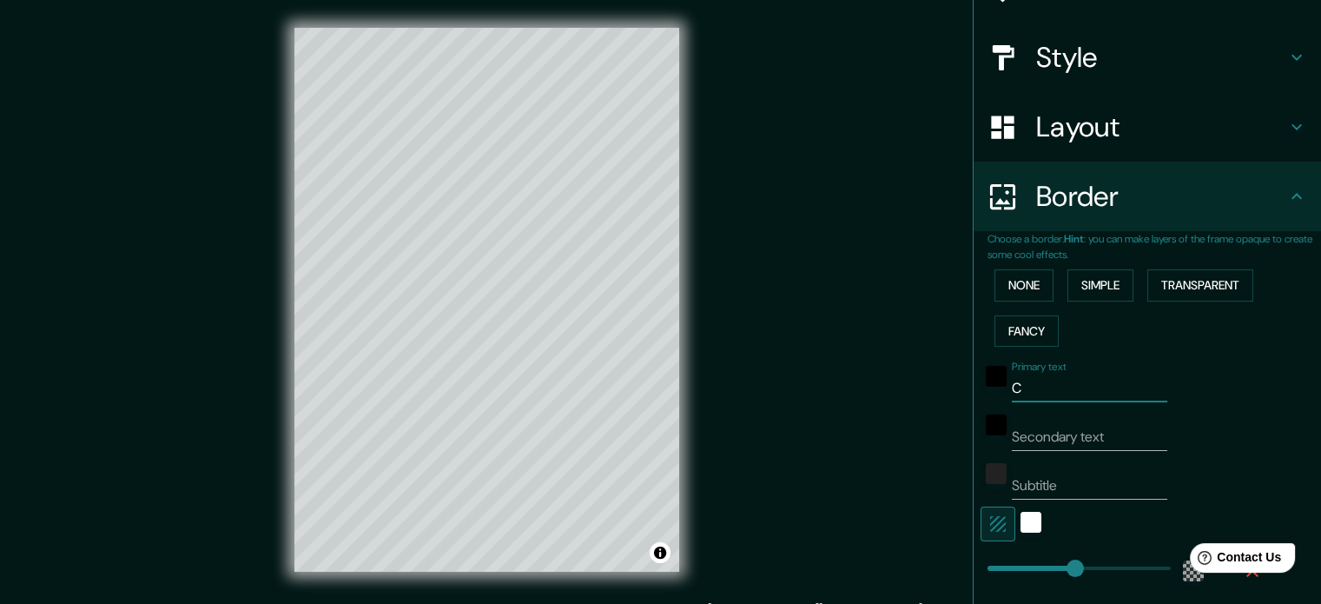
type input "35"
type input "CAL"
type input "213"
type input "35"
type input "CALL"
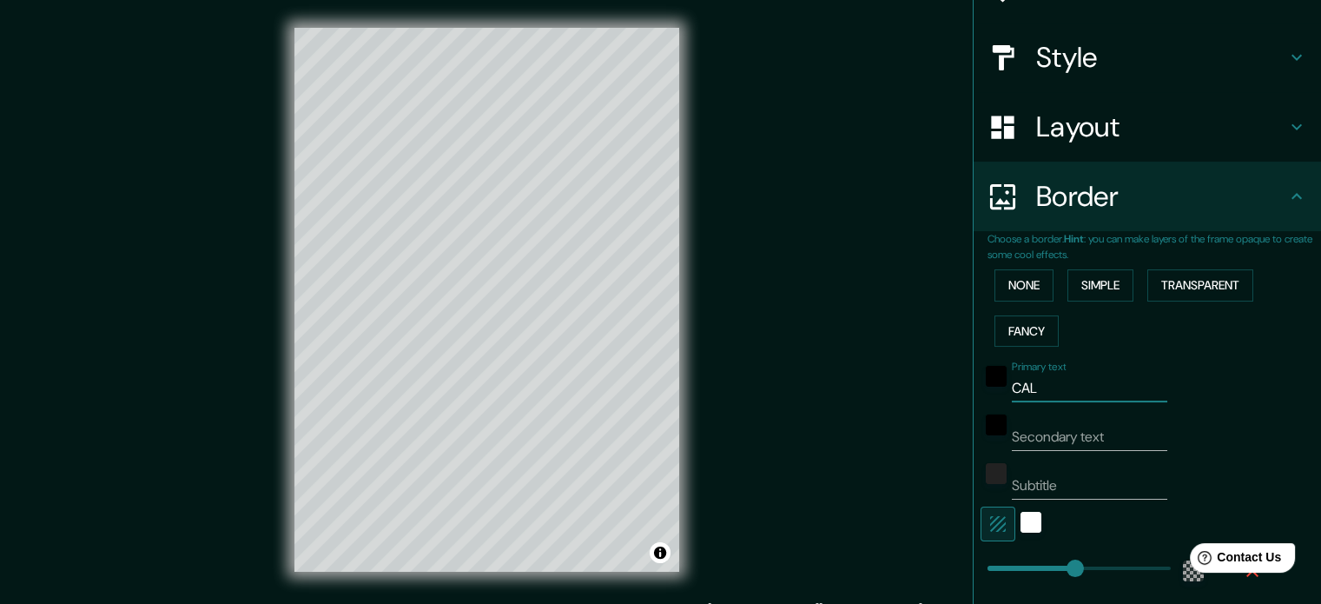
type input "213"
type input "35"
type input "CALLE"
type input "213"
type input "35"
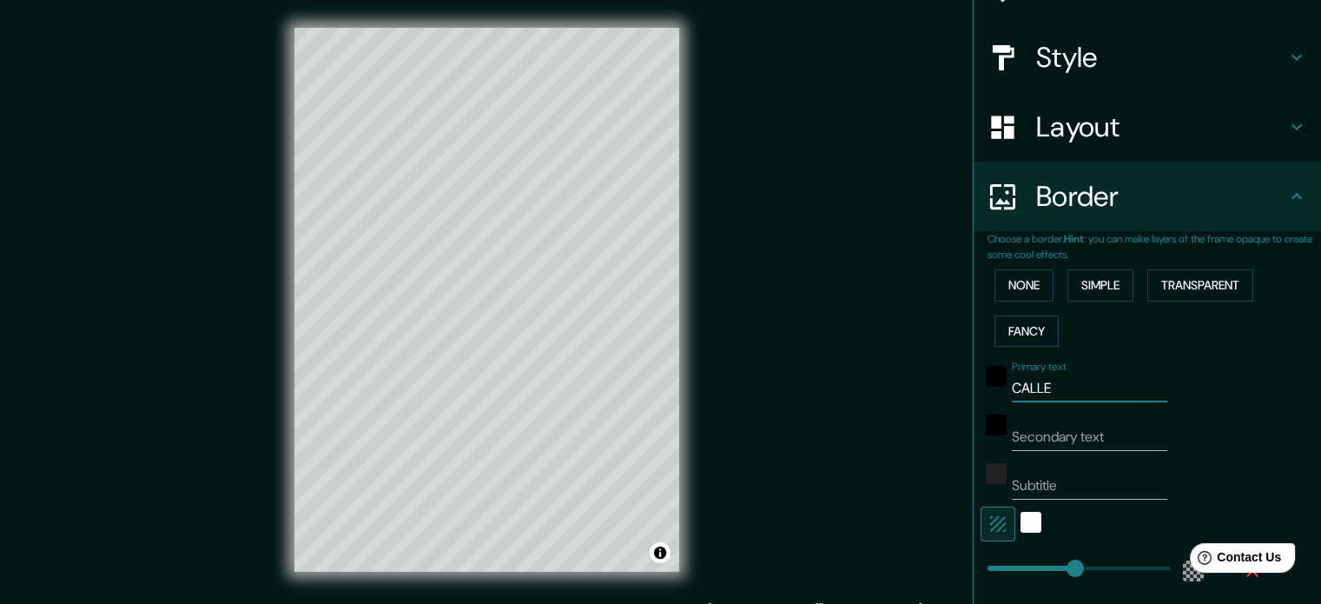
type input "CALLE"
type input "213"
type input "35"
type input "CALLE A"
type input "213"
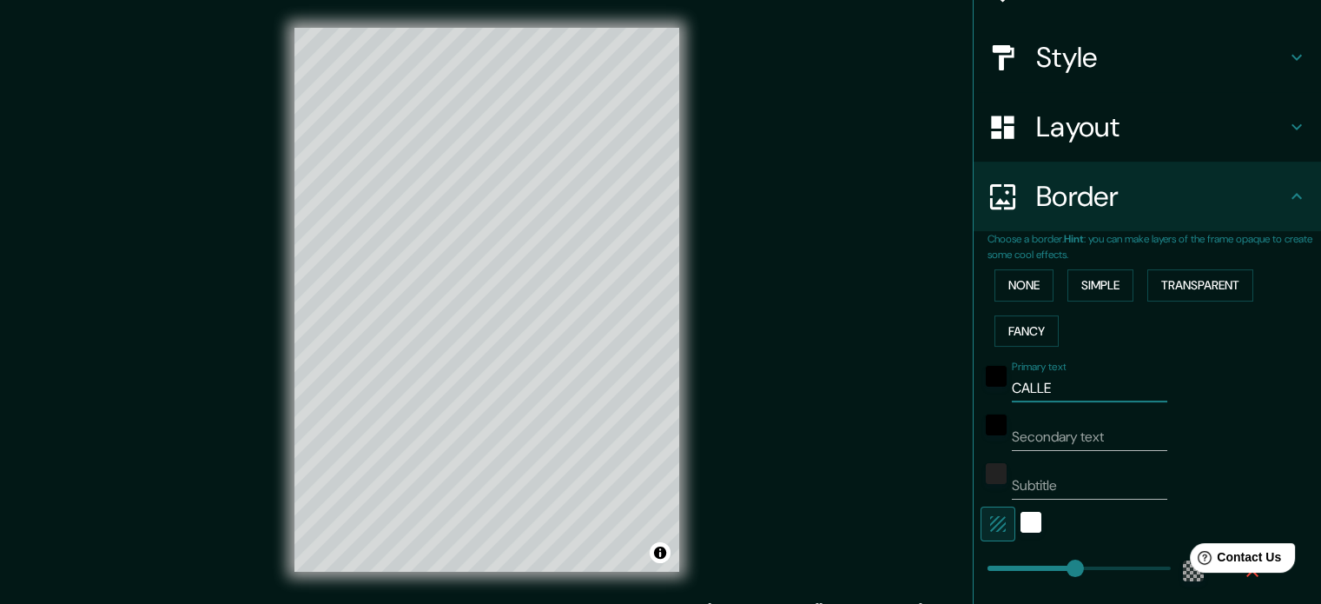
type input "35"
type input "CALLE AR"
type input "213"
type input "35"
type input "CALLE ARB"
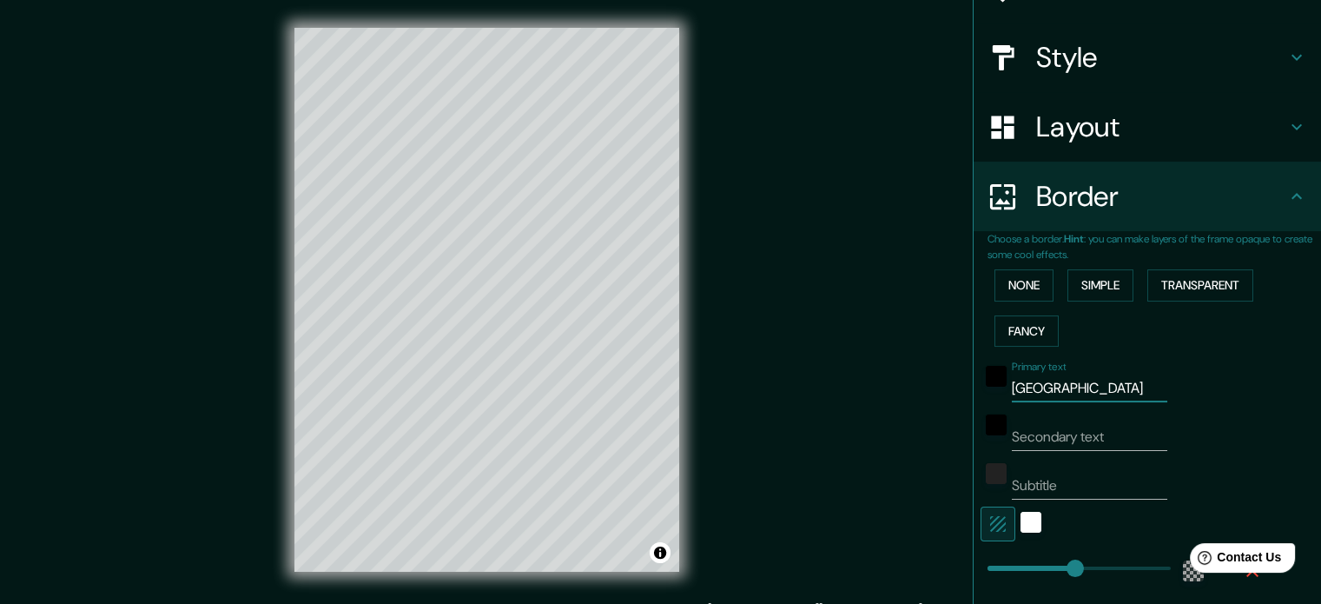
type input "213"
type input "35"
type input "CALLE ARBO"
type input "213"
type input "35"
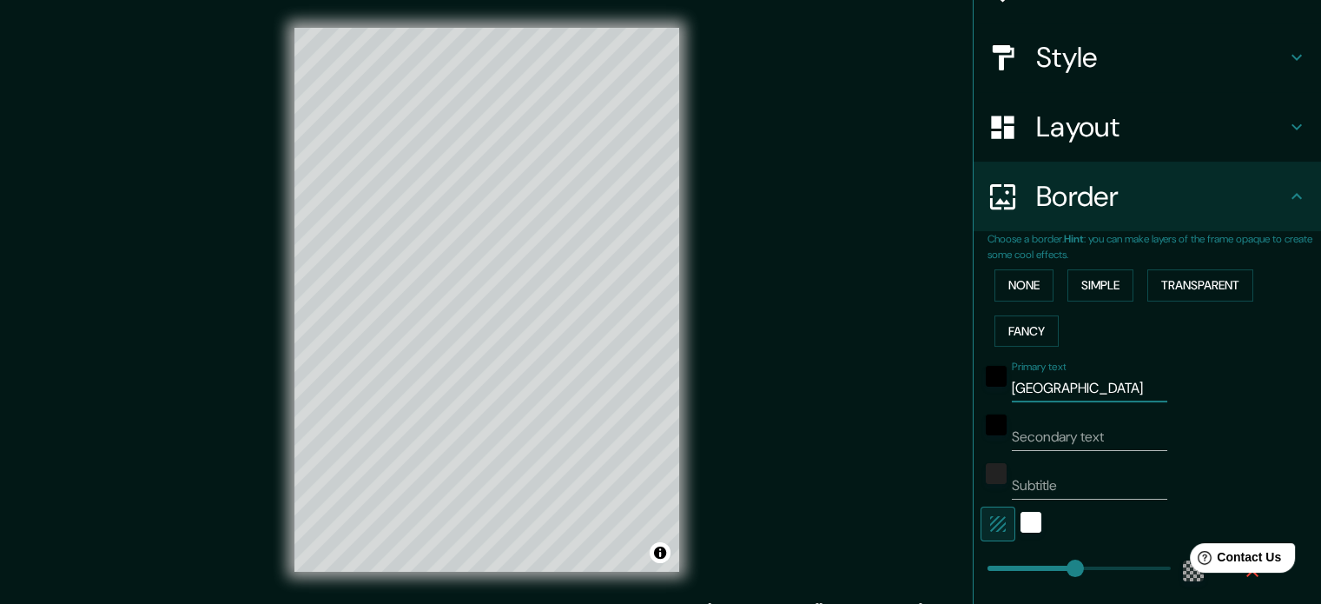
type input "CALLE ARBOL"
type input "213"
type input "35"
type input "CALLE ARBOLE"
type input "213"
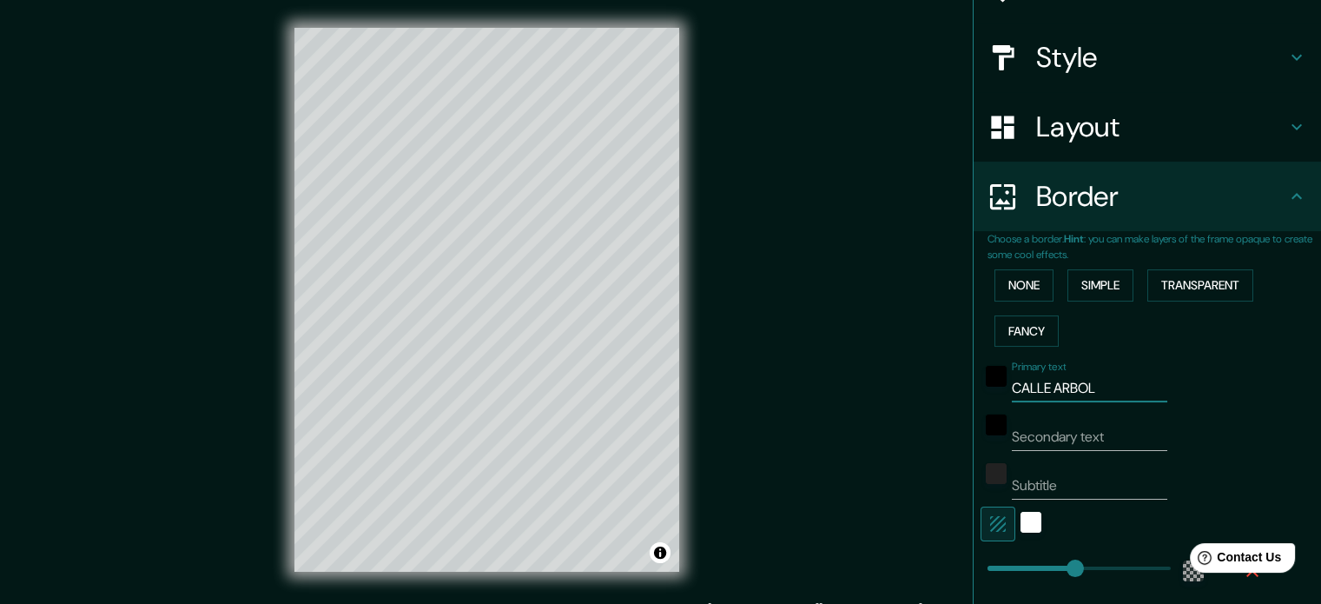
type input "35"
type input "CALLE ARBOLED"
type input "213"
type input "35"
drag, startPoint x: 1100, startPoint y: 395, endPoint x: 966, endPoint y: 426, distance: 137.4
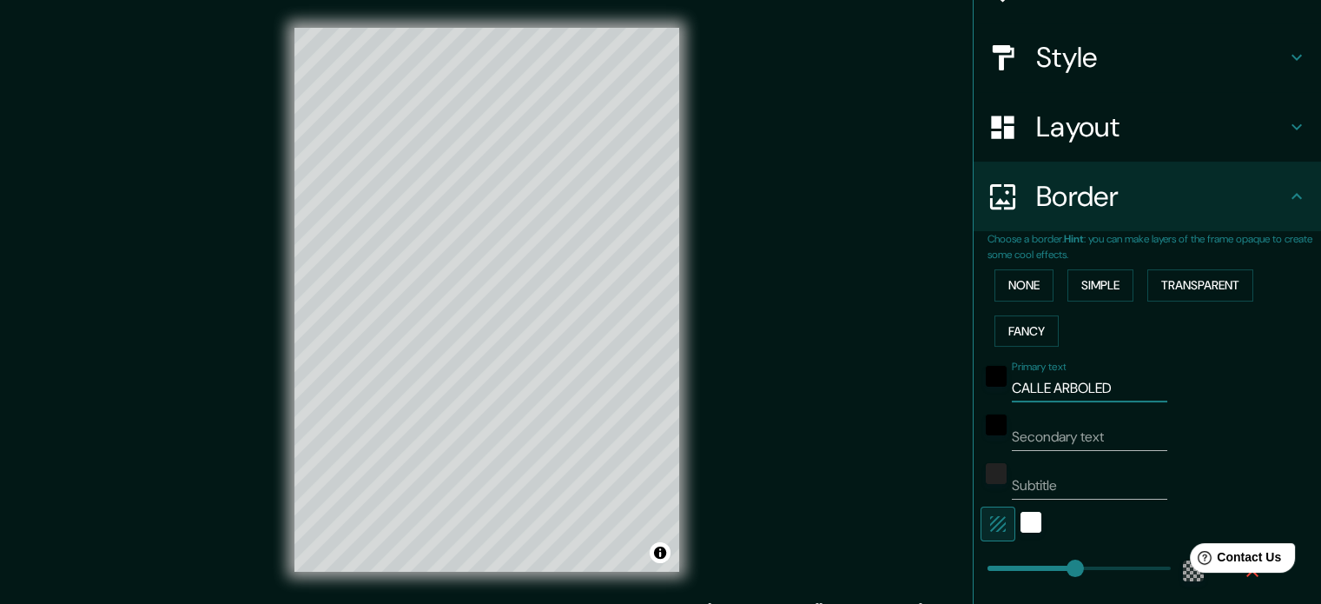
click at [974, 426] on div "Choose a border. Hint : you can make layers of the frame opaque to create some …" at bounding box center [1147, 458] width 347 height 455
type input "A"
type input "213"
type input "35"
type input "213"
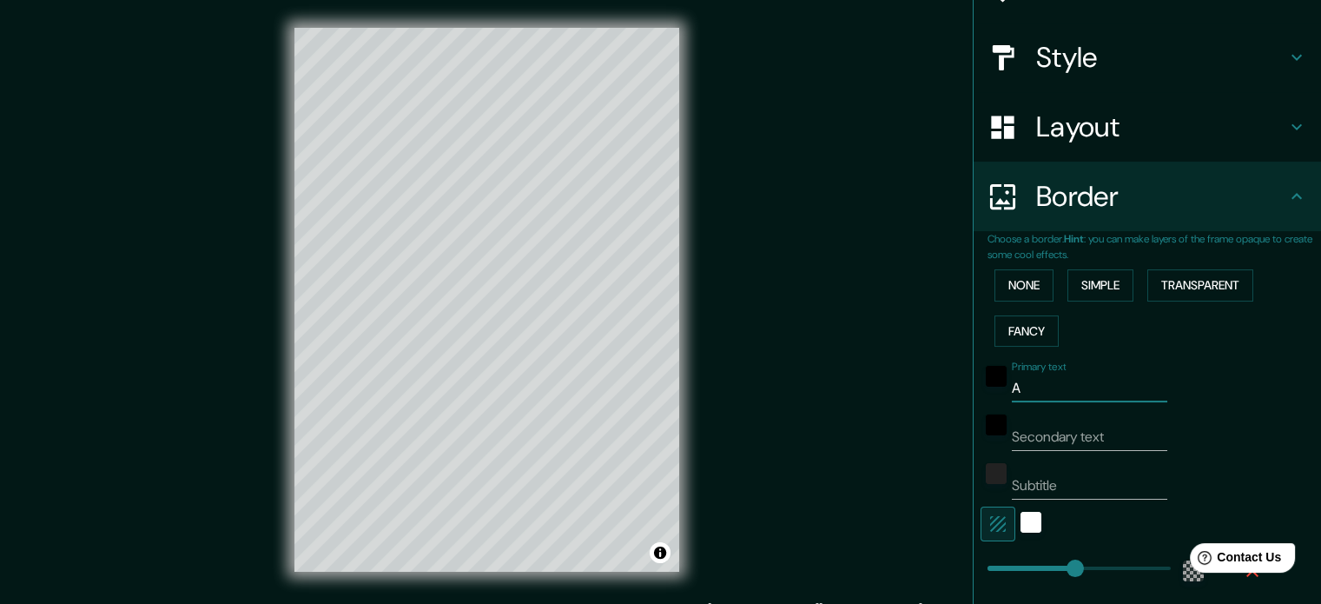
type input "35"
type input "L"
type input "213"
type input "35"
type input "LA"
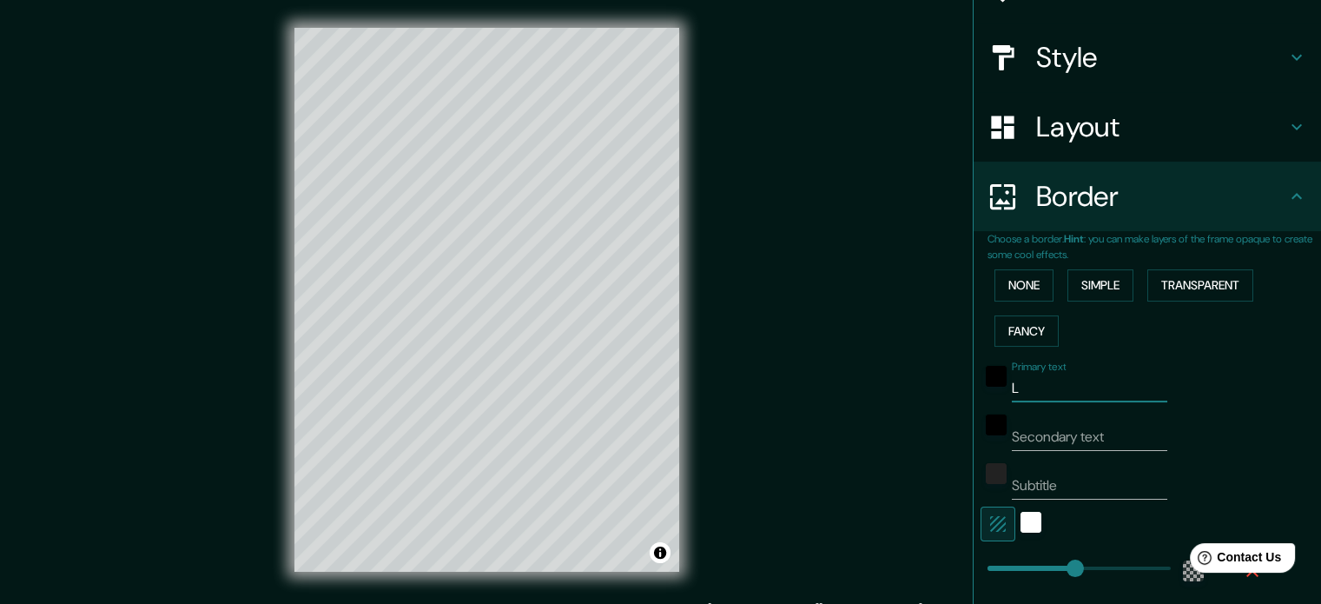
type input "213"
type input "35"
type input "LAS"
type input "213"
type input "35"
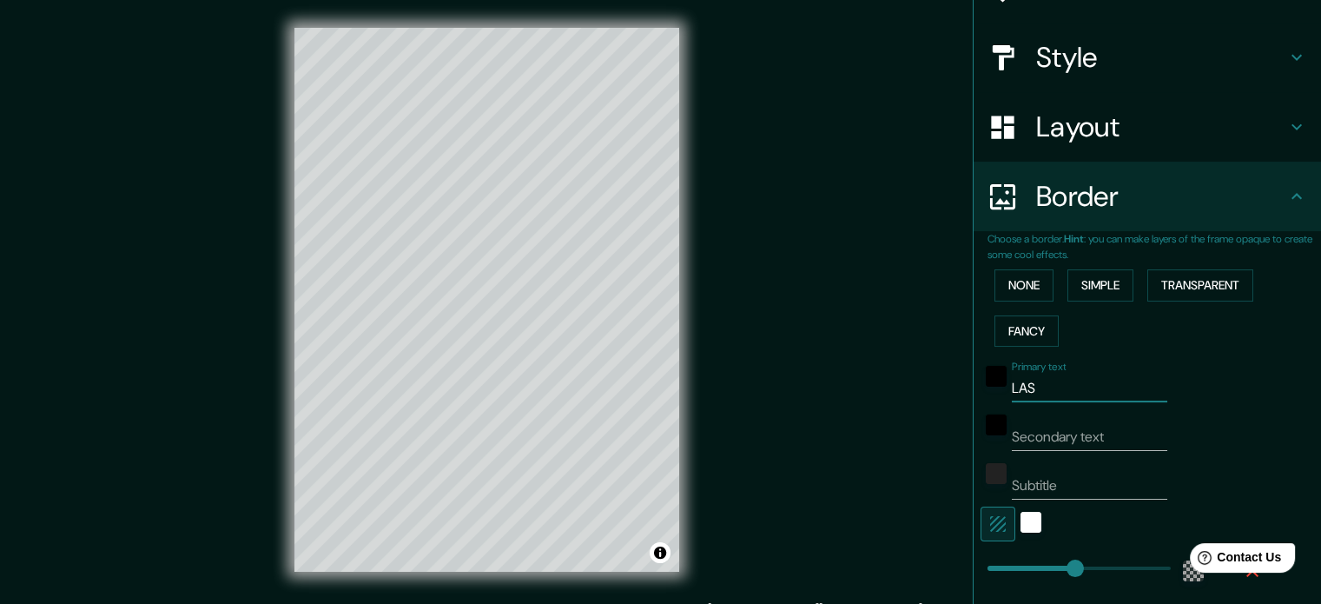
type input "LAS"
type input "213"
type input "35"
type input "LAS"
type input "213"
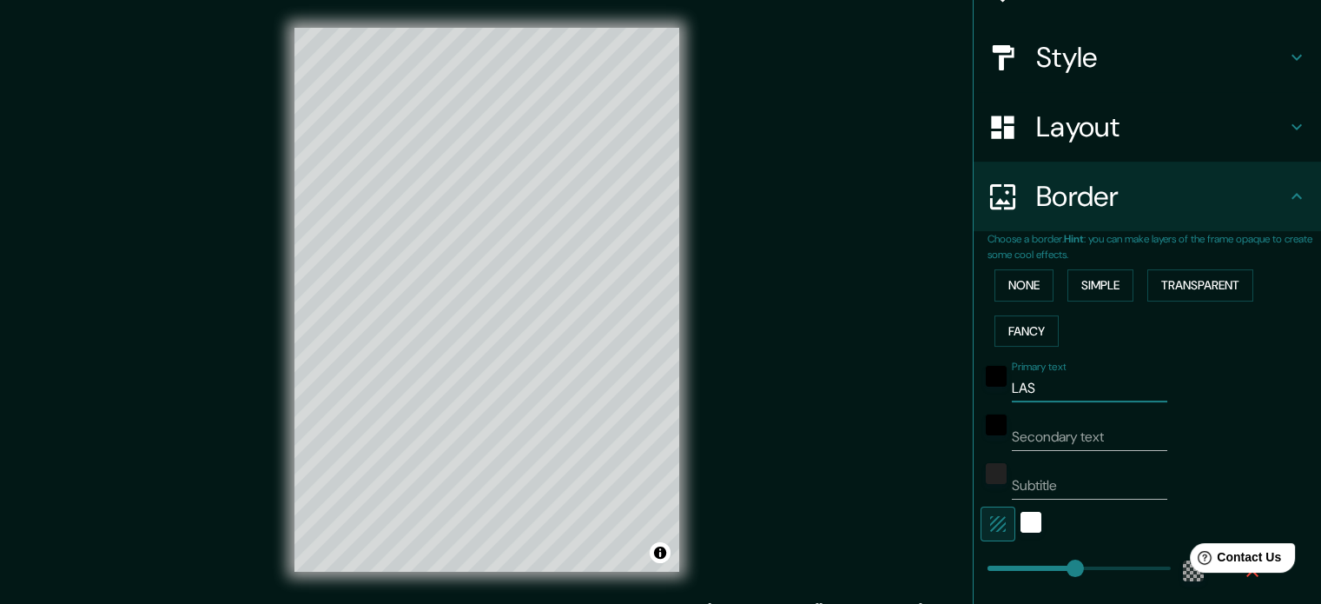
drag, startPoint x: 1026, startPoint y: 393, endPoint x: 965, endPoint y: 405, distance: 61.8
click at [974, 405] on div "Choose a border. Hint : you can make layers of the frame opaque to create some …" at bounding box center [1147, 458] width 347 height 455
type input "A"
type input "213"
type input "35"
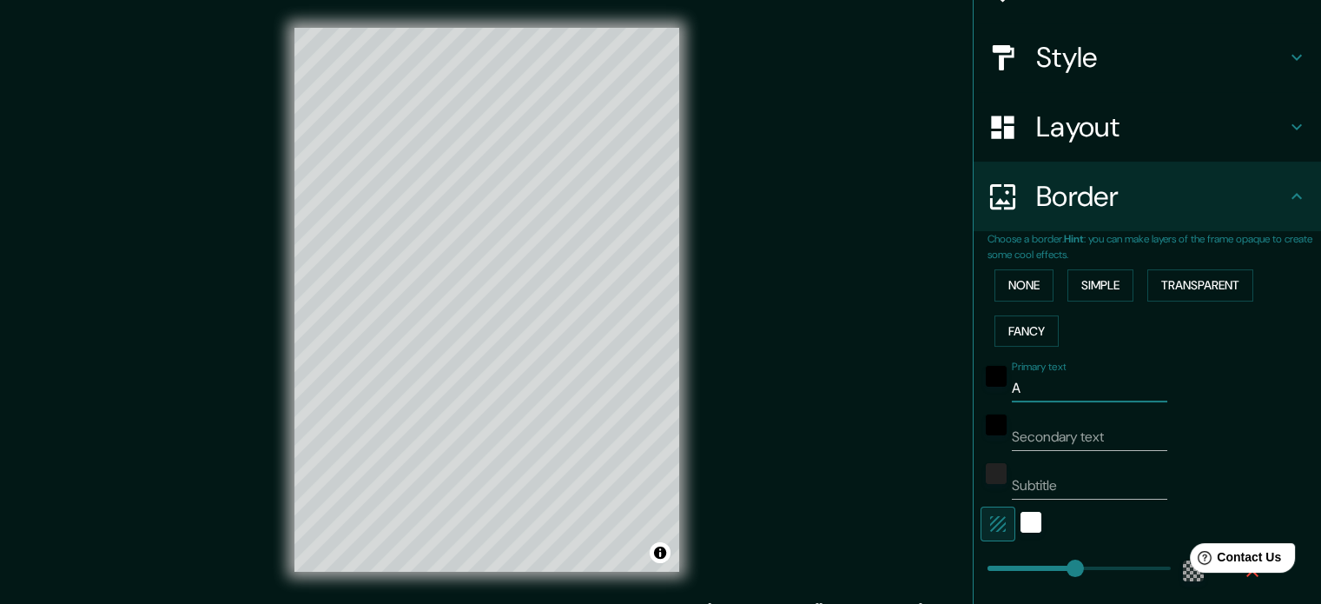
type input "AR"
type input "213"
type input "35"
type input "ARB"
type input "213"
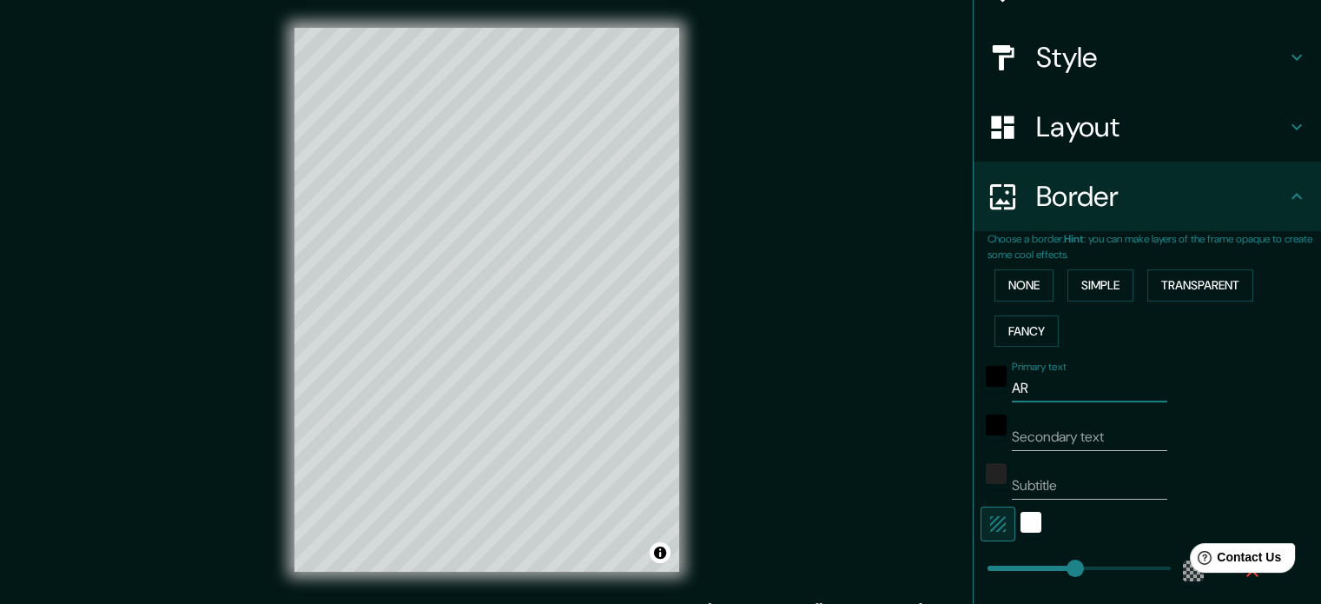
type input "35"
type input "ARBO"
type input "213"
type input "35"
type input "ARBOL"
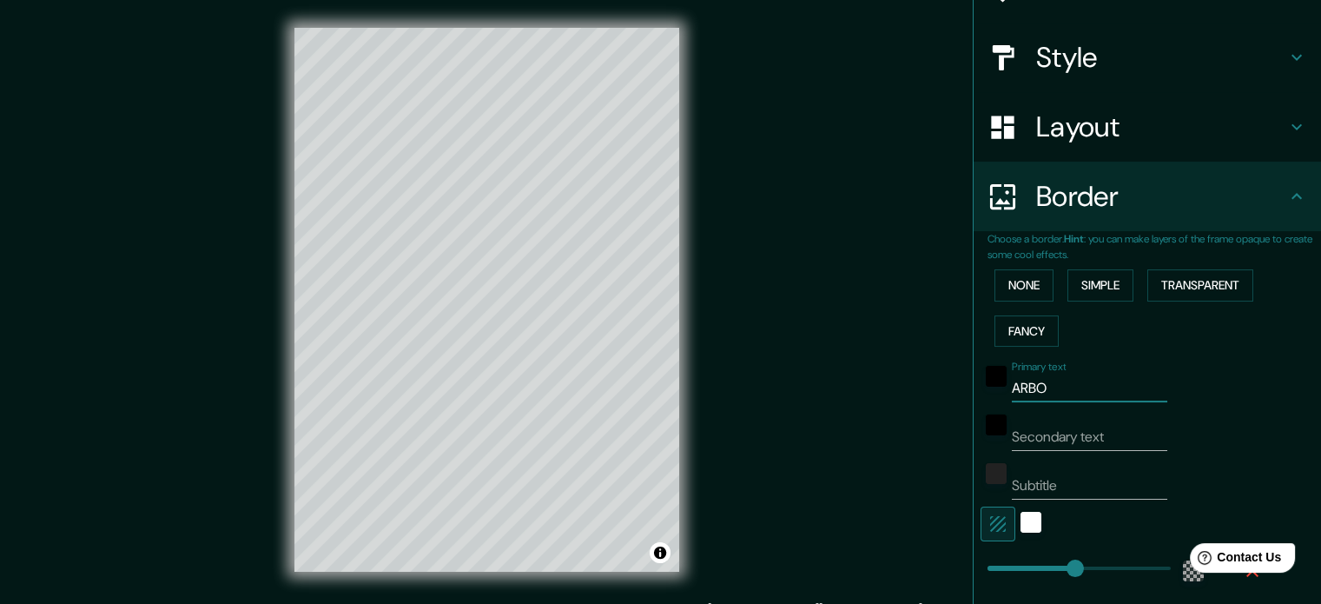
type input "213"
type input "35"
type input "ARBOLE"
type input "213"
type input "35"
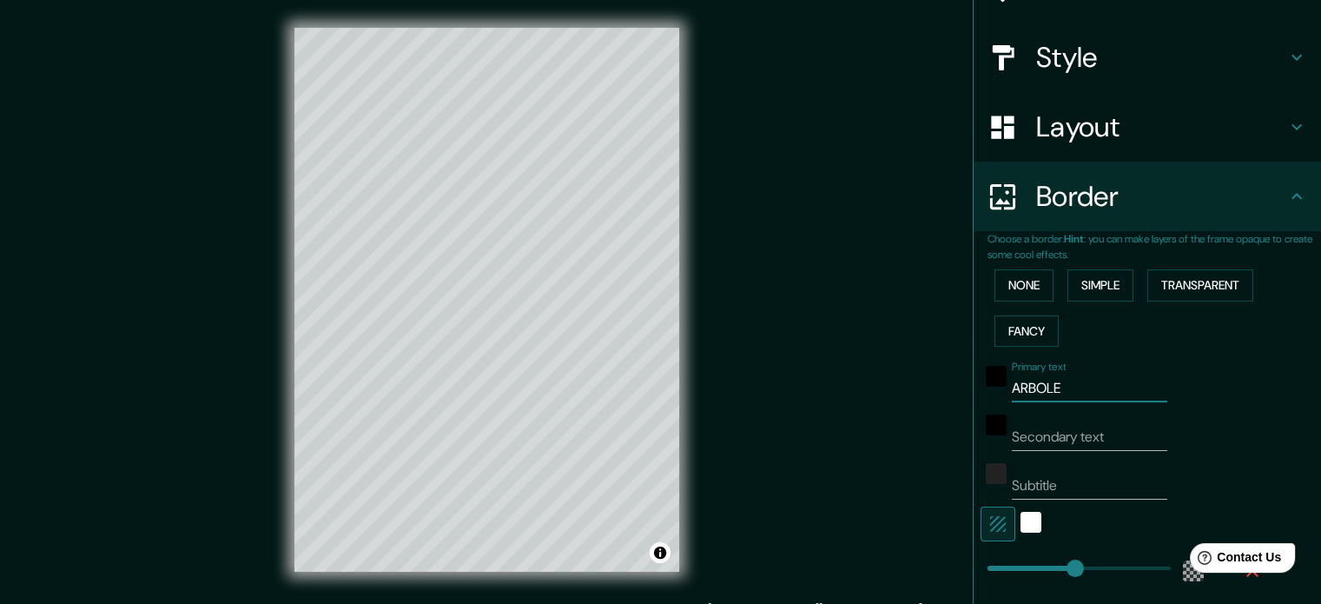
type input "ARBOLED"
type input "213"
type input "35"
type input "ARBOLEDA"
type input "213"
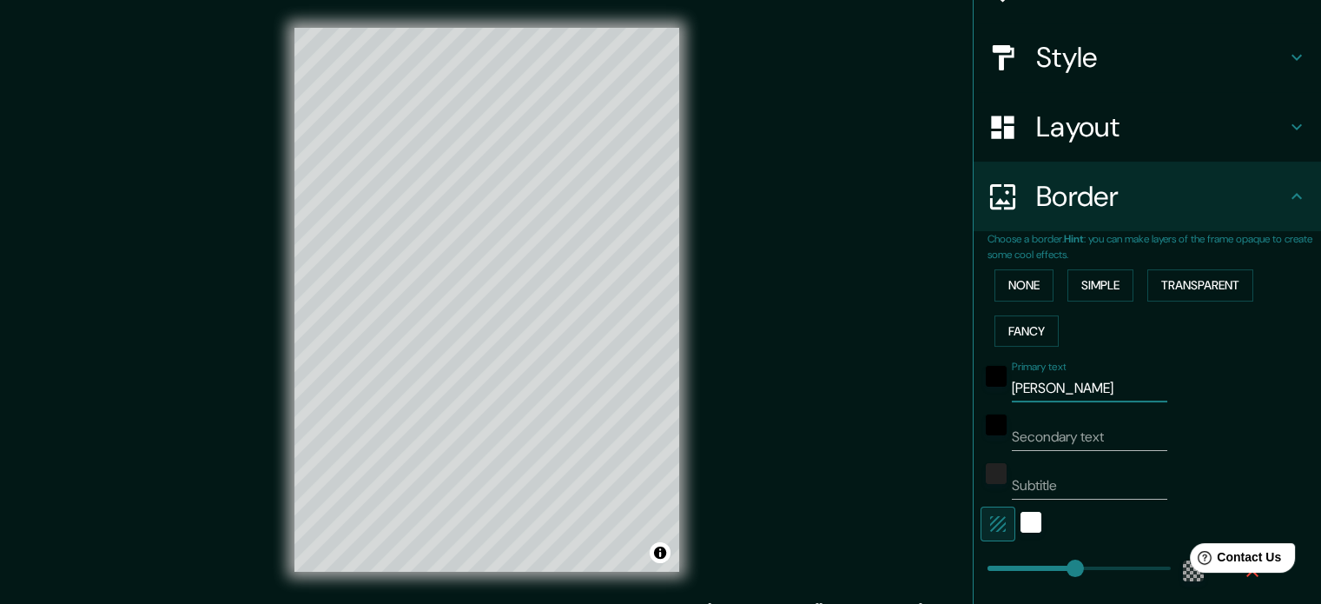
type input "35"
type input "ARBOLEDAS"
type input "213"
type input "35"
type input "ARBOLEDAS"
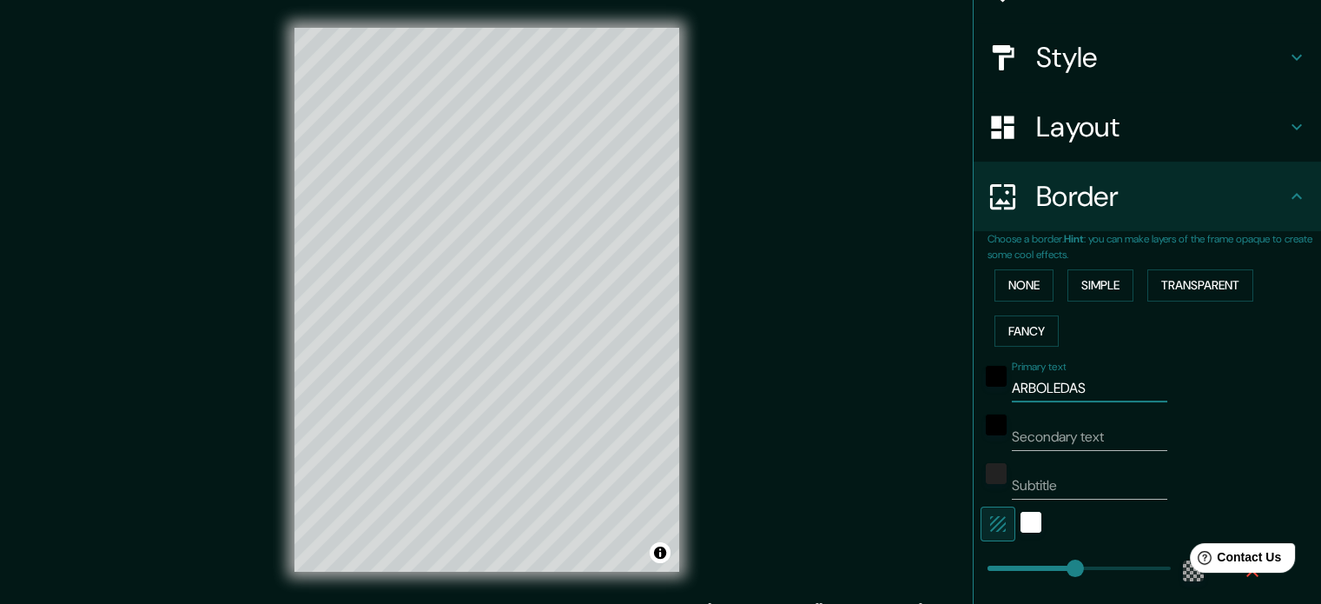
click at [1050, 442] on input "Secondary text" at bounding box center [1089, 437] width 155 height 28
type input "C"
type input "213"
type input "35"
type input "CA"
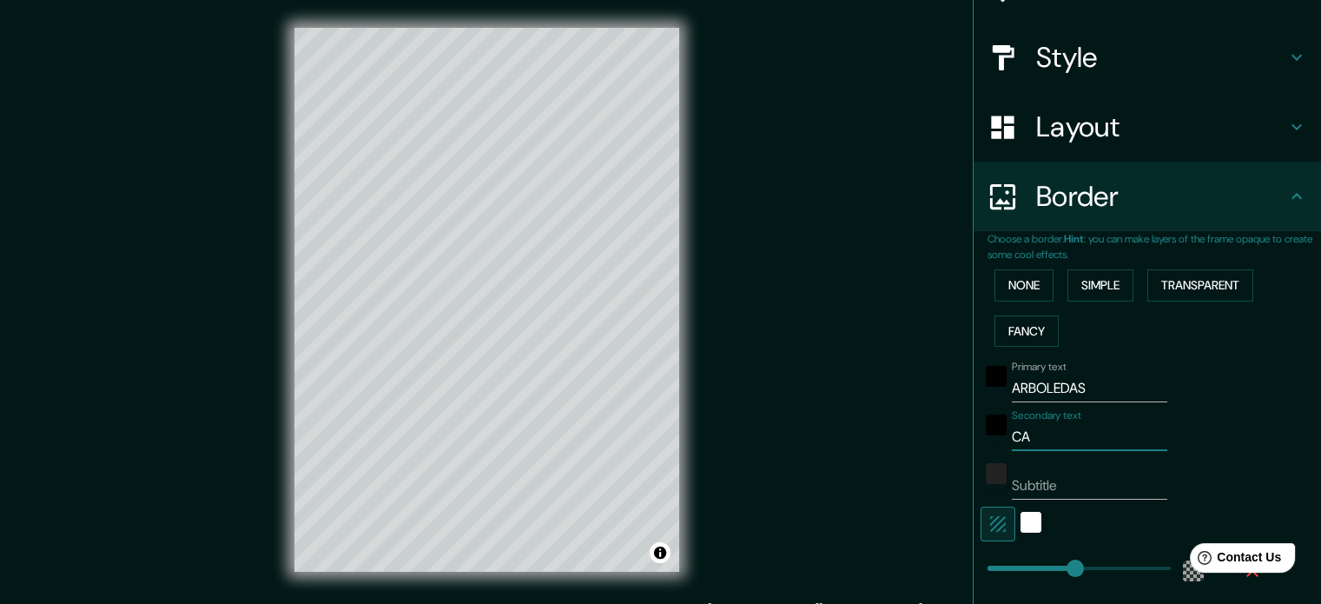
type input "213"
type input "35"
type input "CAL"
type input "213"
type input "35"
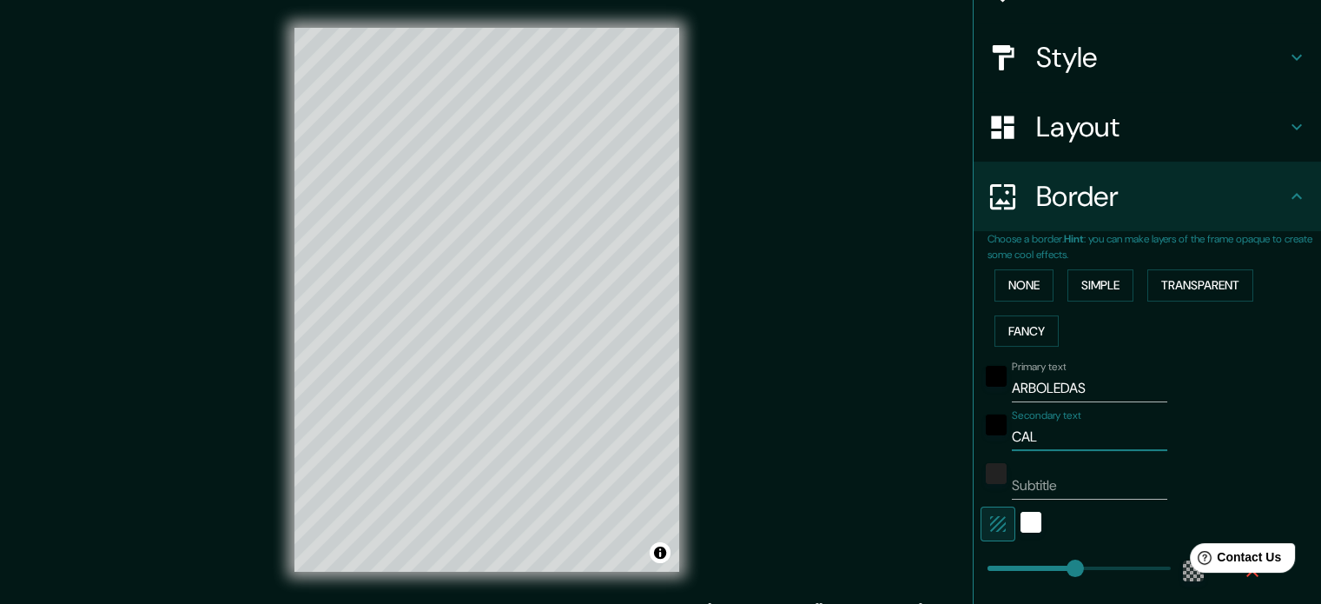
type input "CALL"
type input "213"
type input "35"
type input "CALLE"
type input "213"
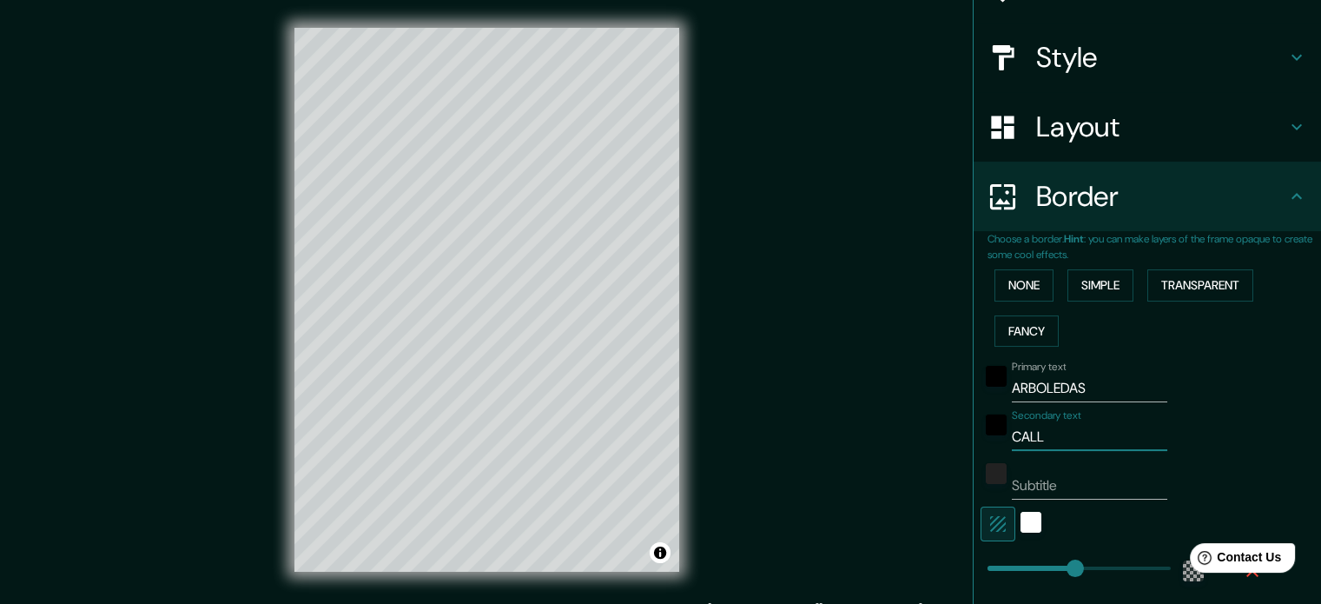
type input "35"
type input "CALLE"
click at [876, 343] on div "Mappin Location Guanajuato, Guanajuato, México Guanajuato Guanajuato, México Gu…" at bounding box center [660, 313] width 1321 height 627
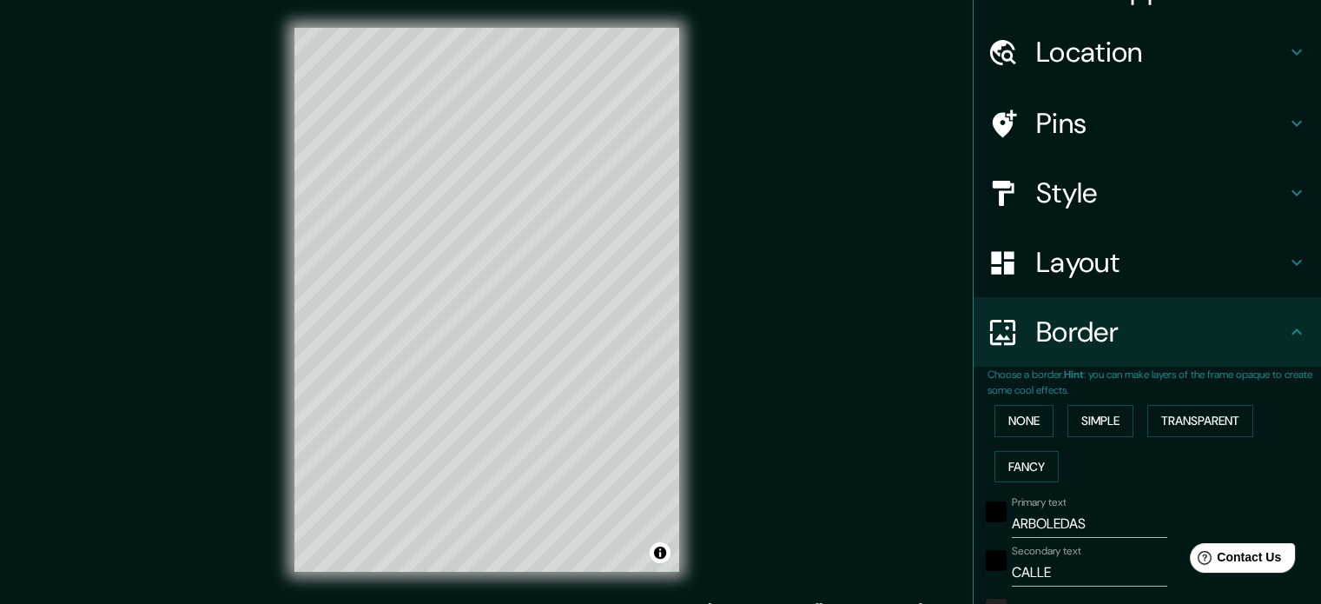
scroll to position [0, 0]
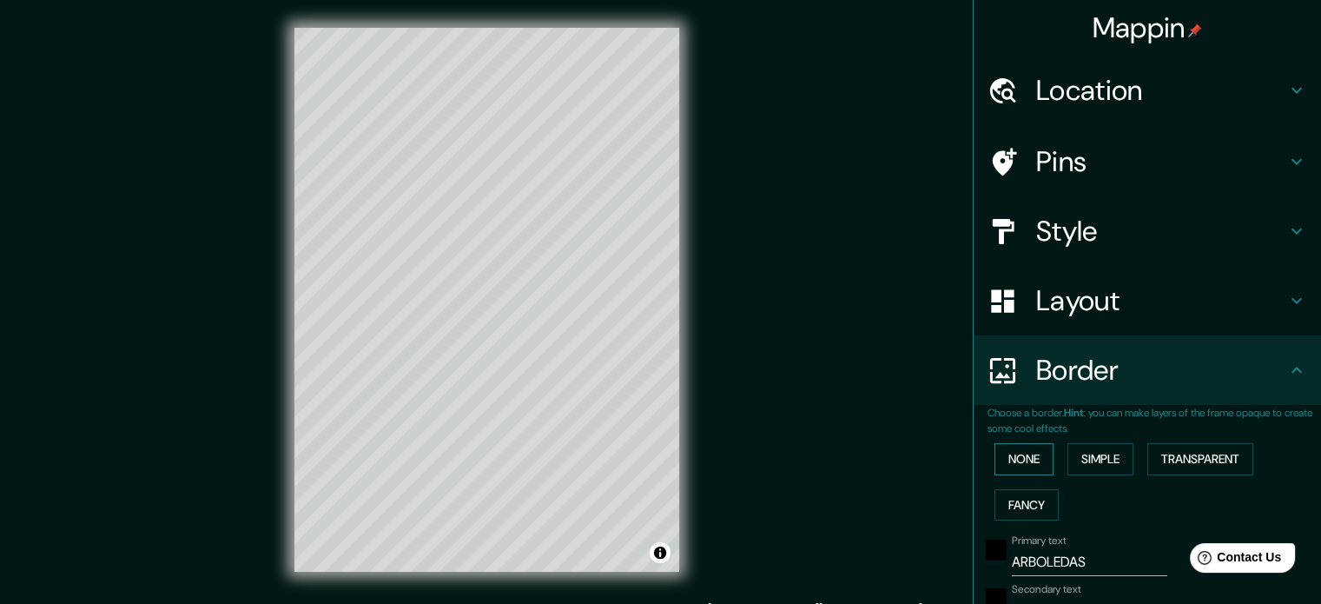
click at [1030, 458] on button "None" at bounding box center [1023, 459] width 59 height 32
